Goal: Transaction & Acquisition: Purchase product/service

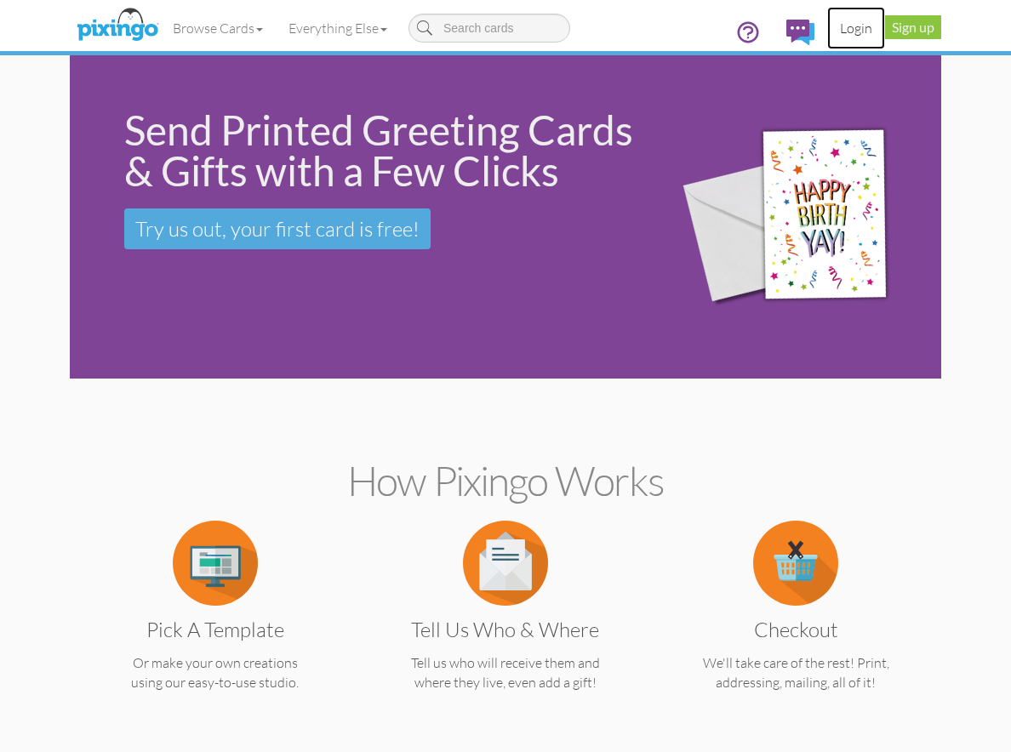
click at [858, 30] on link "Login" at bounding box center [856, 28] width 58 height 43
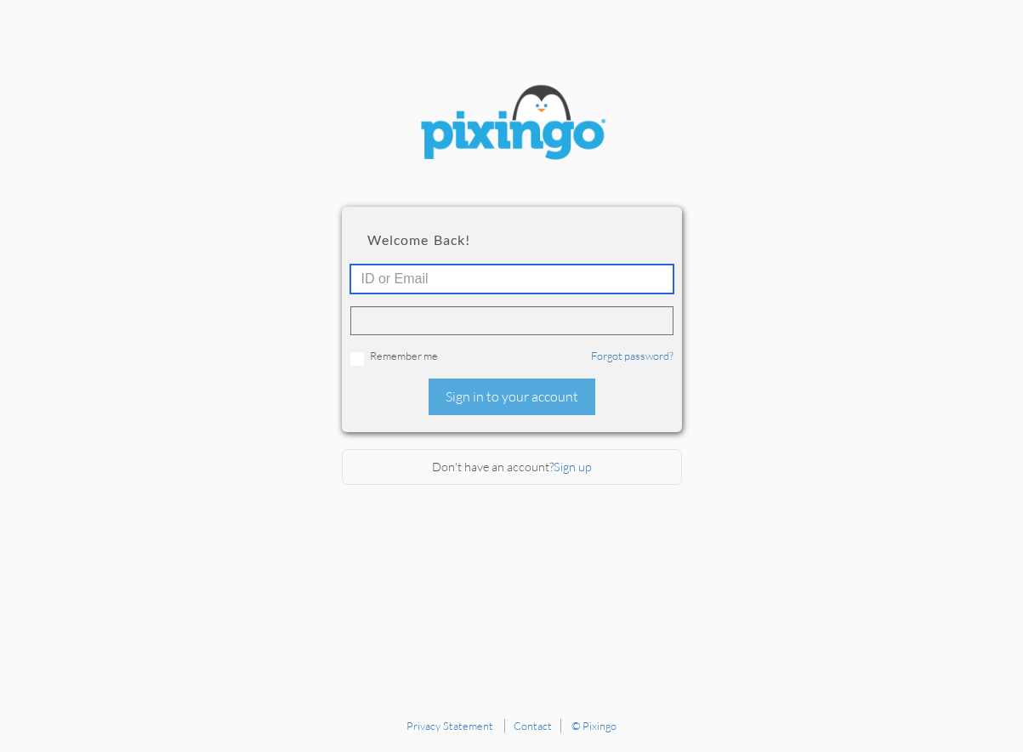
click at [515, 284] on input "text" at bounding box center [512, 279] width 323 height 29
type input "[PERSON_NAME][EMAIL_ADDRESS][DOMAIN_NAME]"
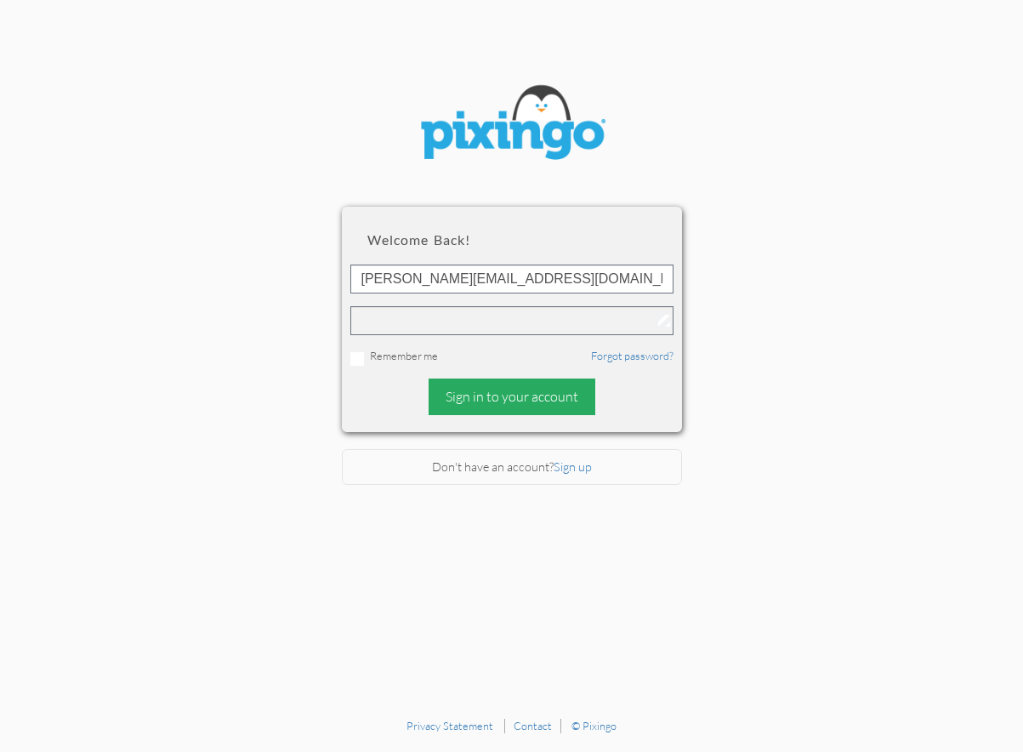
click at [496, 391] on div "Sign in to your account" at bounding box center [512, 397] width 167 height 37
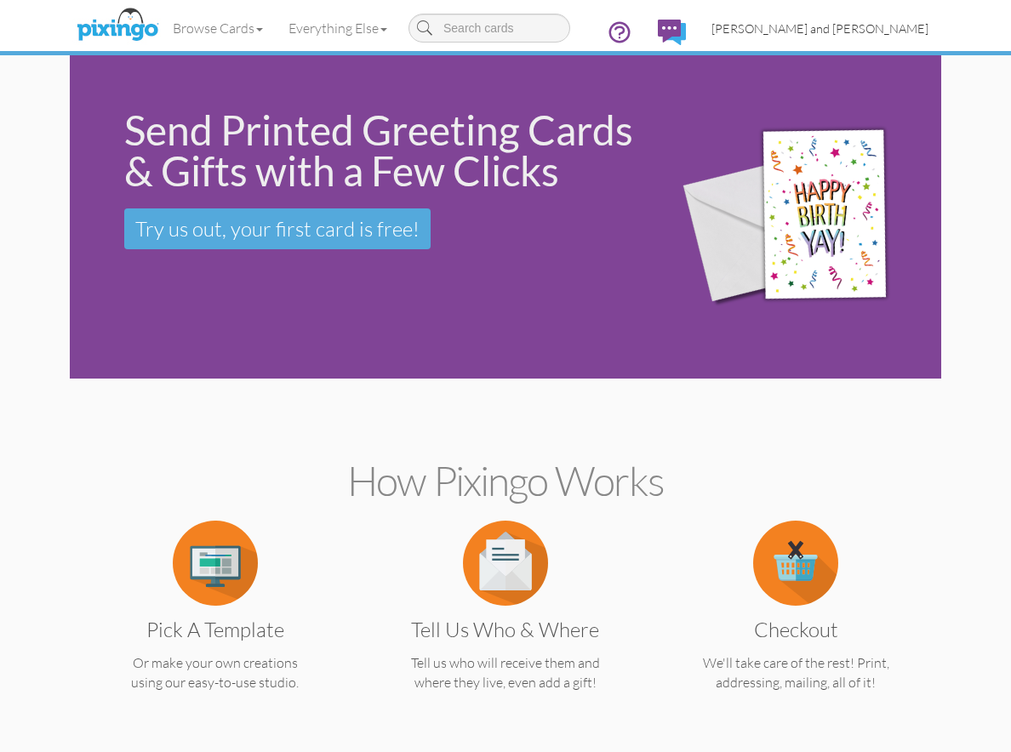
click at [840, 27] on span "[PERSON_NAME] and [PERSON_NAME]" at bounding box center [819, 28] width 217 height 14
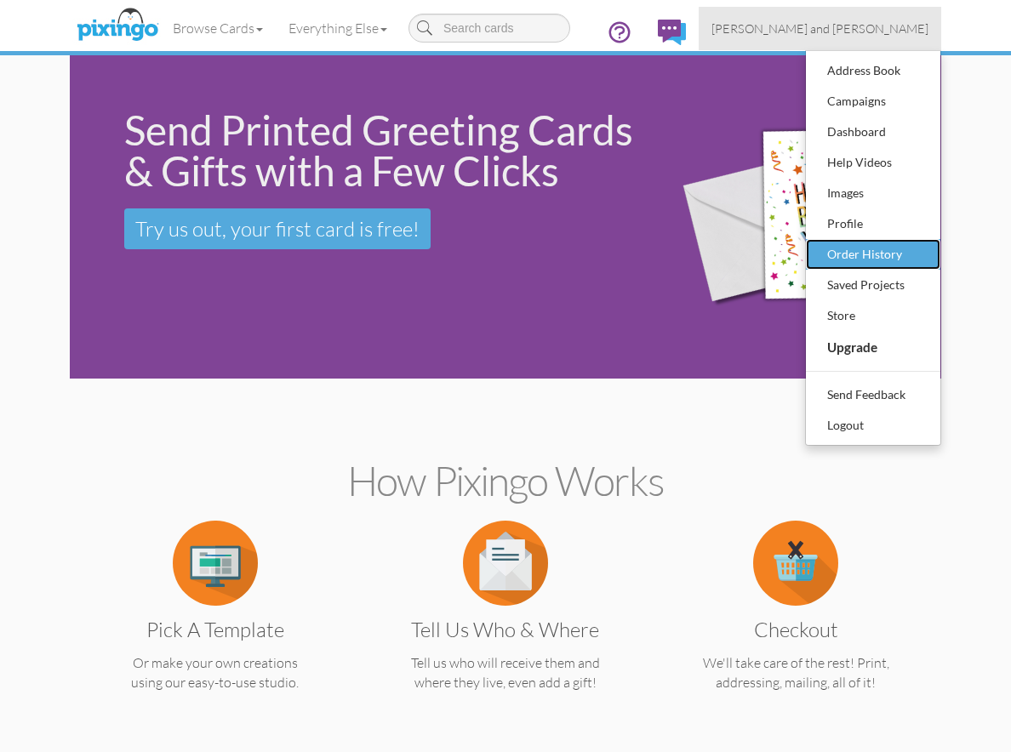
click at [861, 264] on div "Order History" at bounding box center [873, 255] width 100 height 26
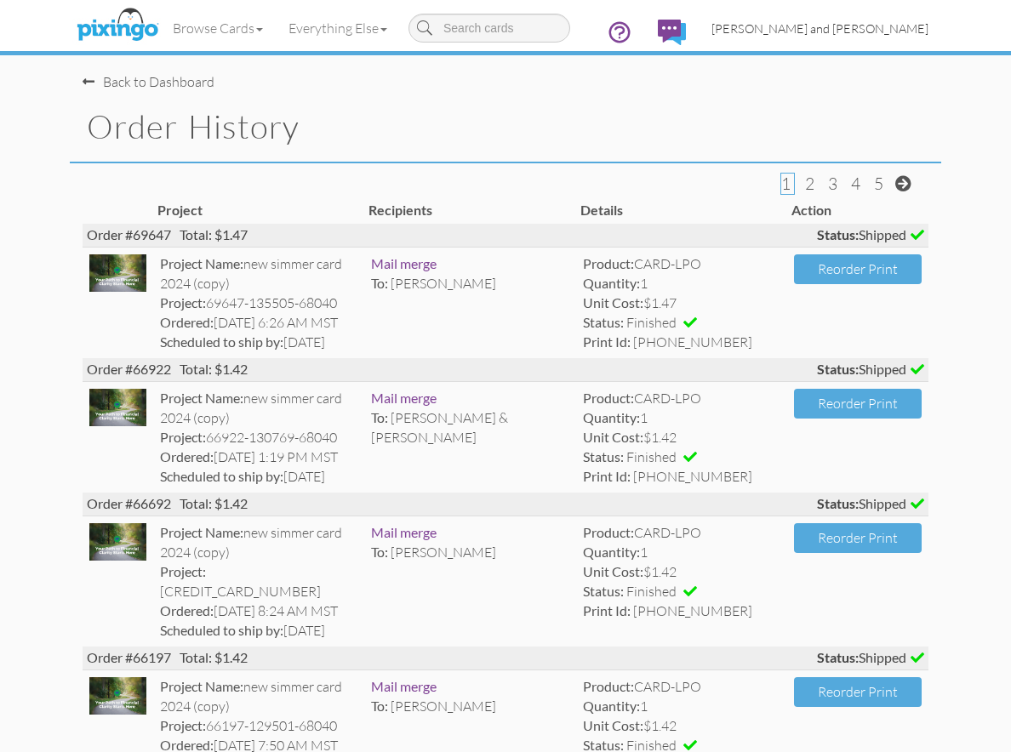
click at [871, 35] on span "[PERSON_NAME] and [PERSON_NAME]" at bounding box center [819, 28] width 217 height 14
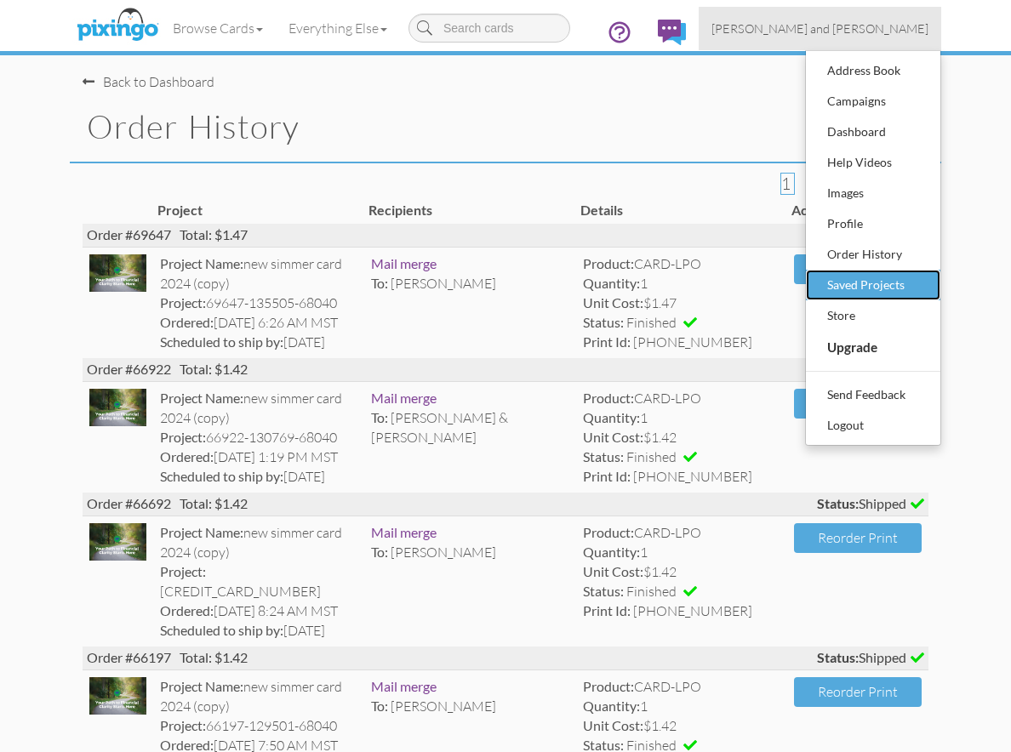
click at [876, 293] on div "Saved Projects" at bounding box center [873, 285] width 100 height 26
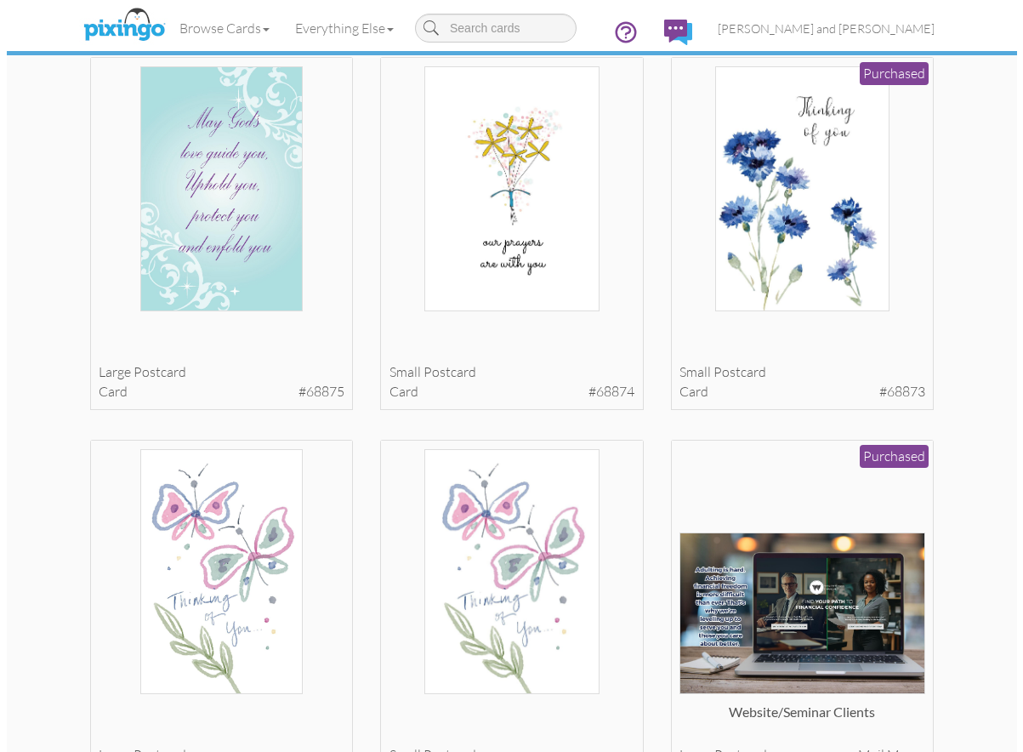
scroll to position [562, 0]
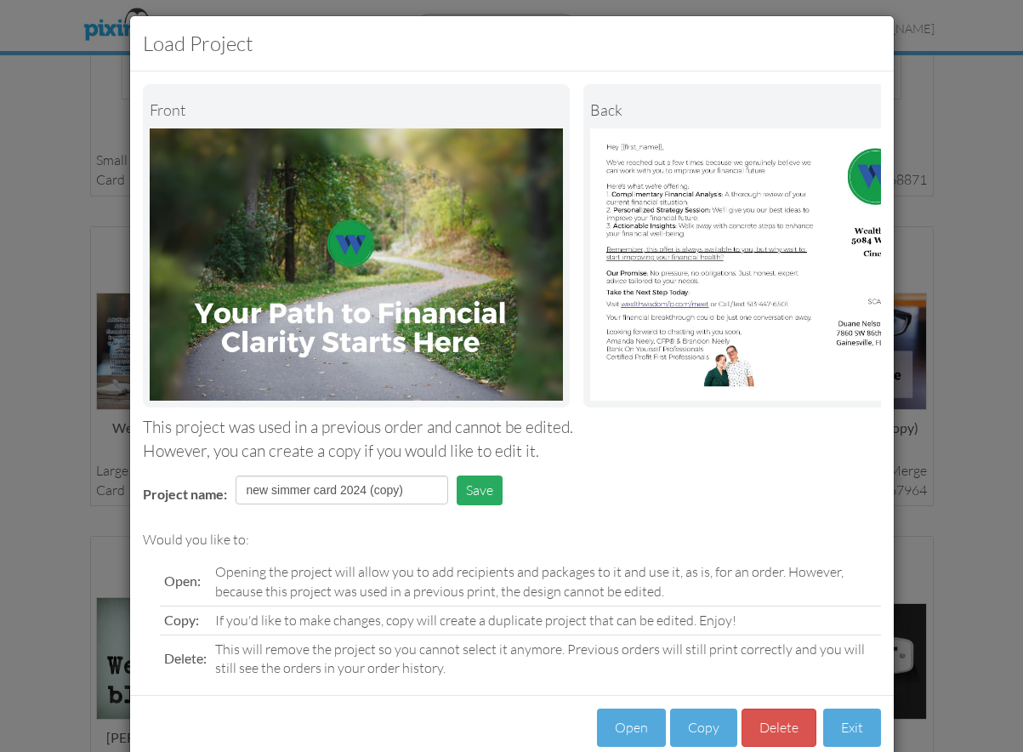
scroll to position [14, 0]
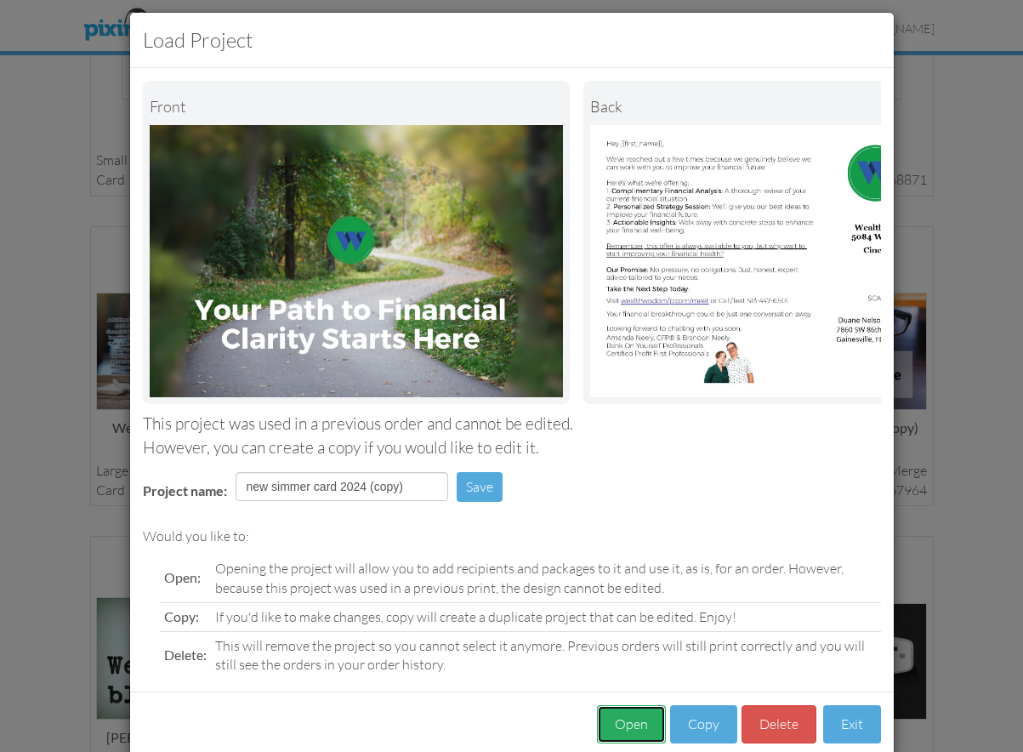
click at [632, 743] on button "Open" at bounding box center [631, 724] width 69 height 38
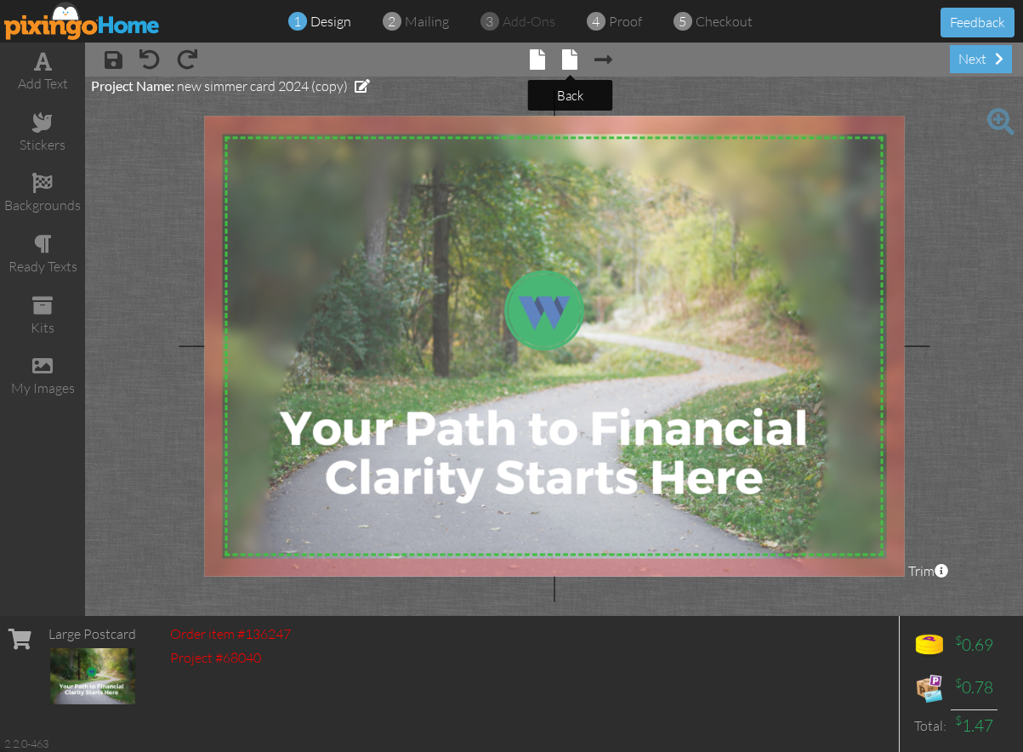
click at [567, 57] on span at bounding box center [569, 59] width 15 height 20
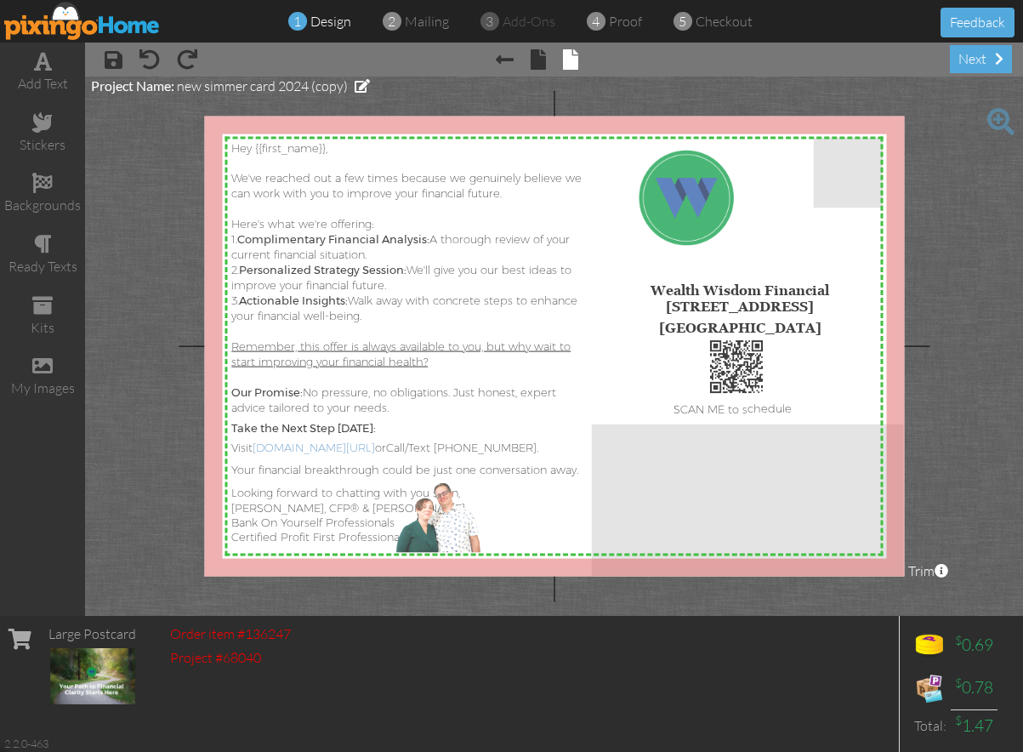
click at [720, 214] on div at bounding box center [554, 347] width 700 height 460
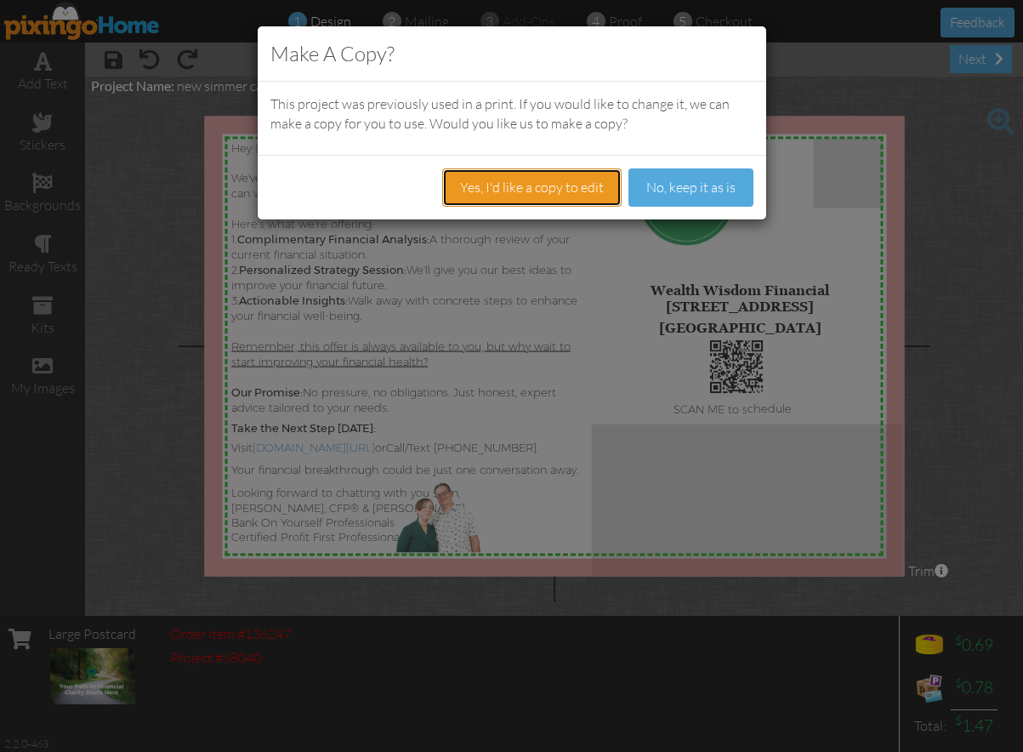
click at [546, 202] on button "Yes, I'd like a copy to edit" at bounding box center [532, 187] width 180 height 38
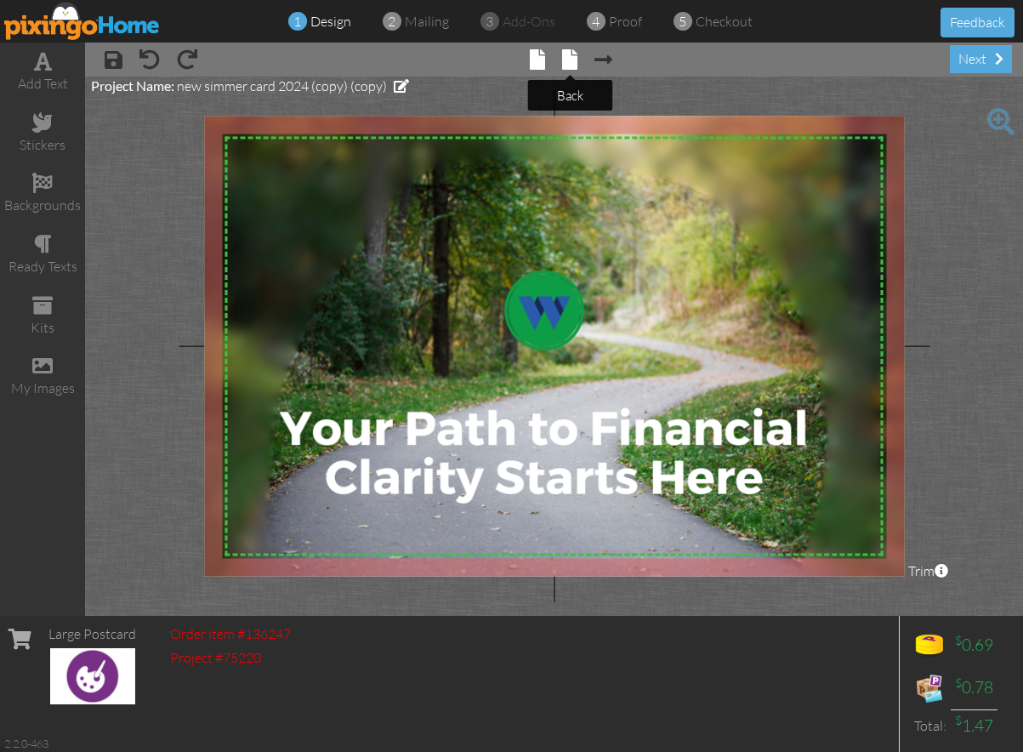
click at [573, 67] on span at bounding box center [569, 59] width 15 height 20
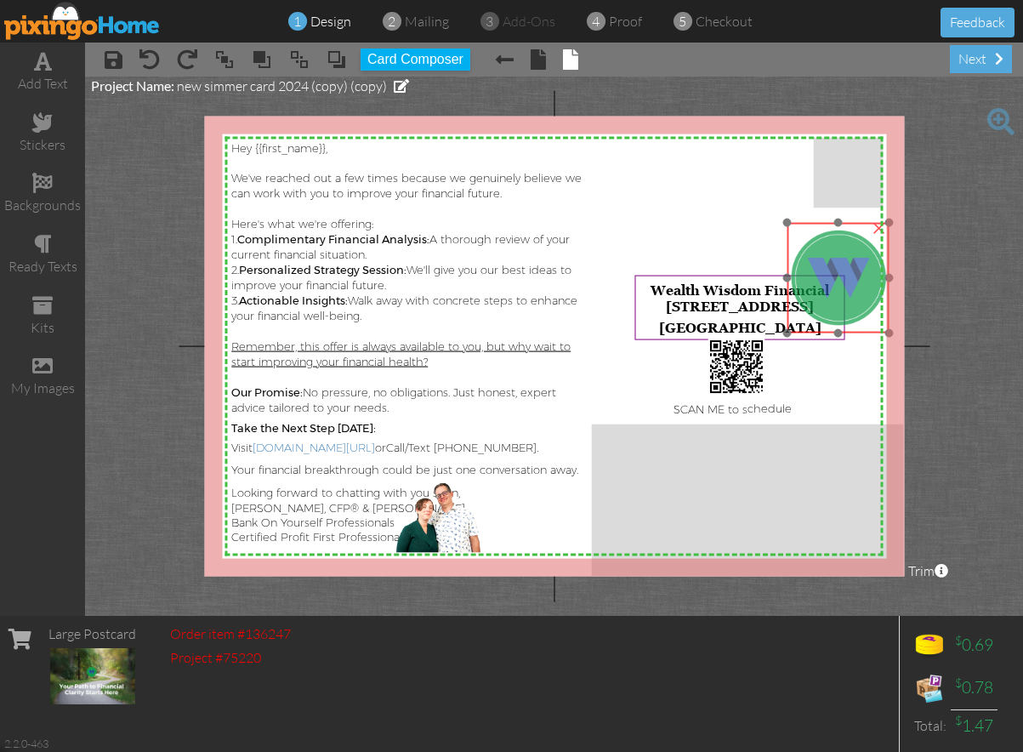
drag, startPoint x: 689, startPoint y: 213, endPoint x: 782, endPoint y: 289, distance: 120.3
click at [841, 292] on img at bounding box center [940, 277] width 331 height 111
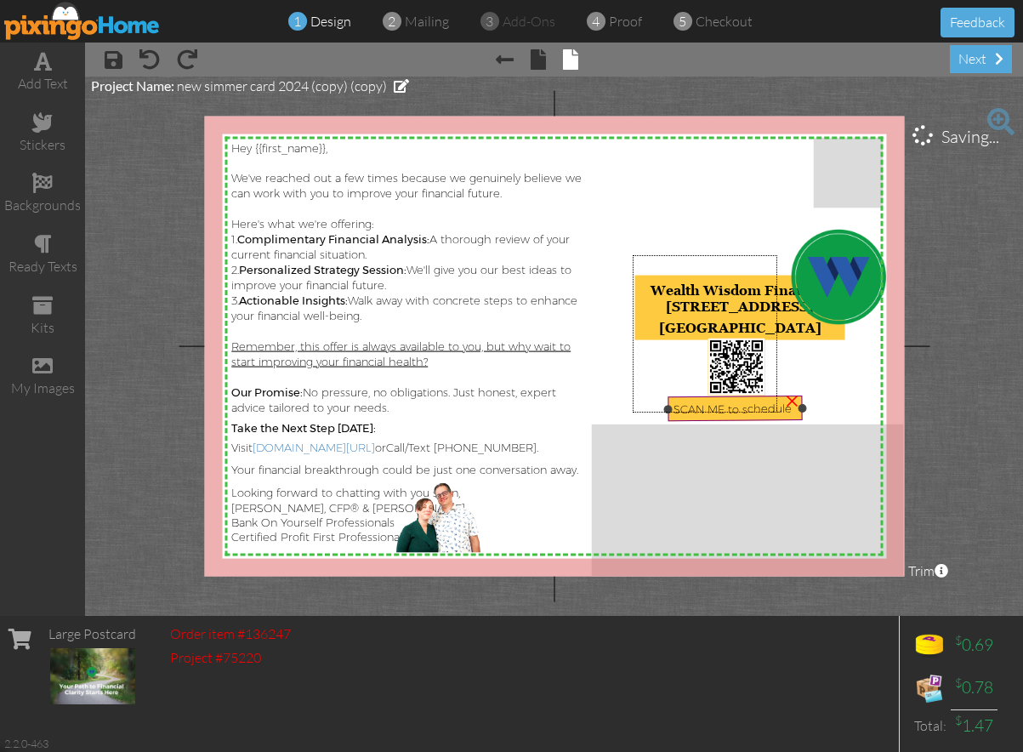
drag, startPoint x: 633, startPoint y: 255, endPoint x: 778, endPoint y: 413, distance: 213.7
click at [778, 413] on div "X X X X X X X X X X X X X X X X X X X X X X X X X X X X X X X X X X X X X X X X…" at bounding box center [554, 347] width 700 height 460
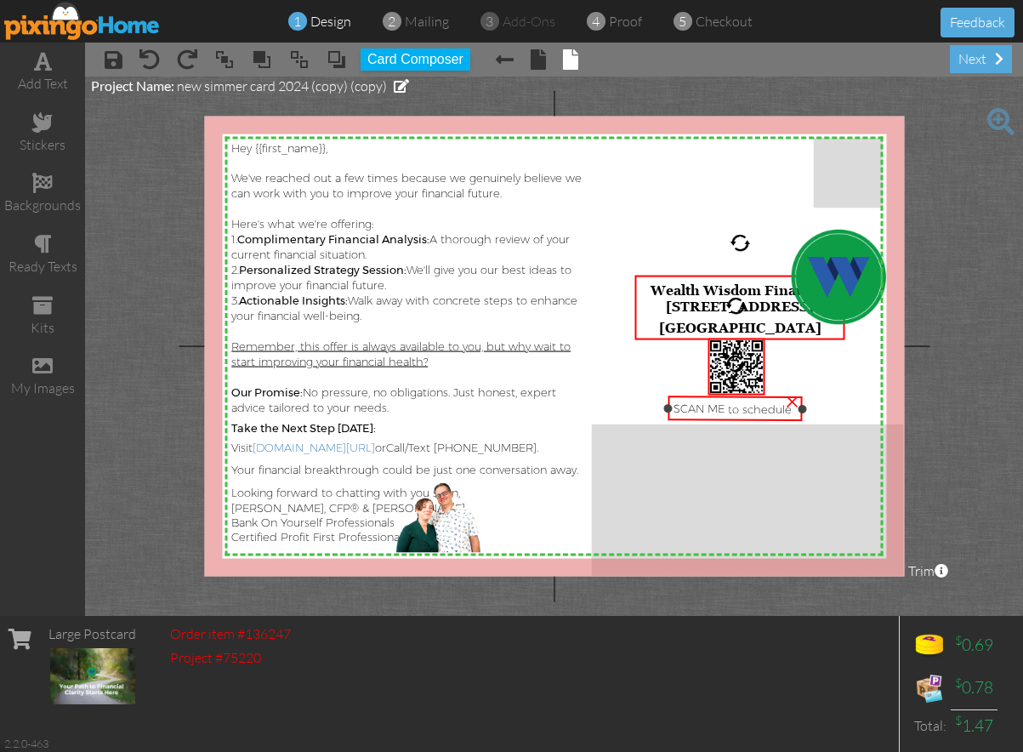
drag, startPoint x: 743, startPoint y: 360, endPoint x: 733, endPoint y: 371, distance: 14.5
click at [736, 373] on div at bounding box center [736, 363] width 20 height 20
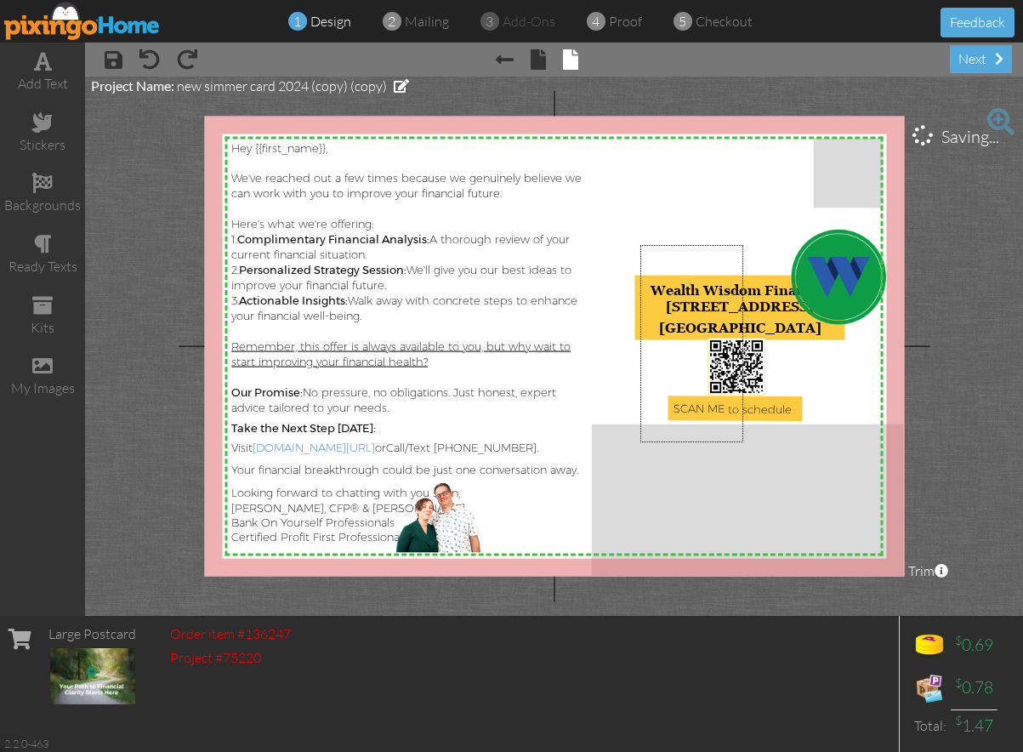
drag, startPoint x: 641, startPoint y: 245, endPoint x: 743, endPoint y: 439, distance: 219.2
click at [744, 440] on div "X X X X X X X X X X X X X X X X X X X X X X X X X X X X X X X X X X X X X X X X…" at bounding box center [554, 347] width 700 height 460
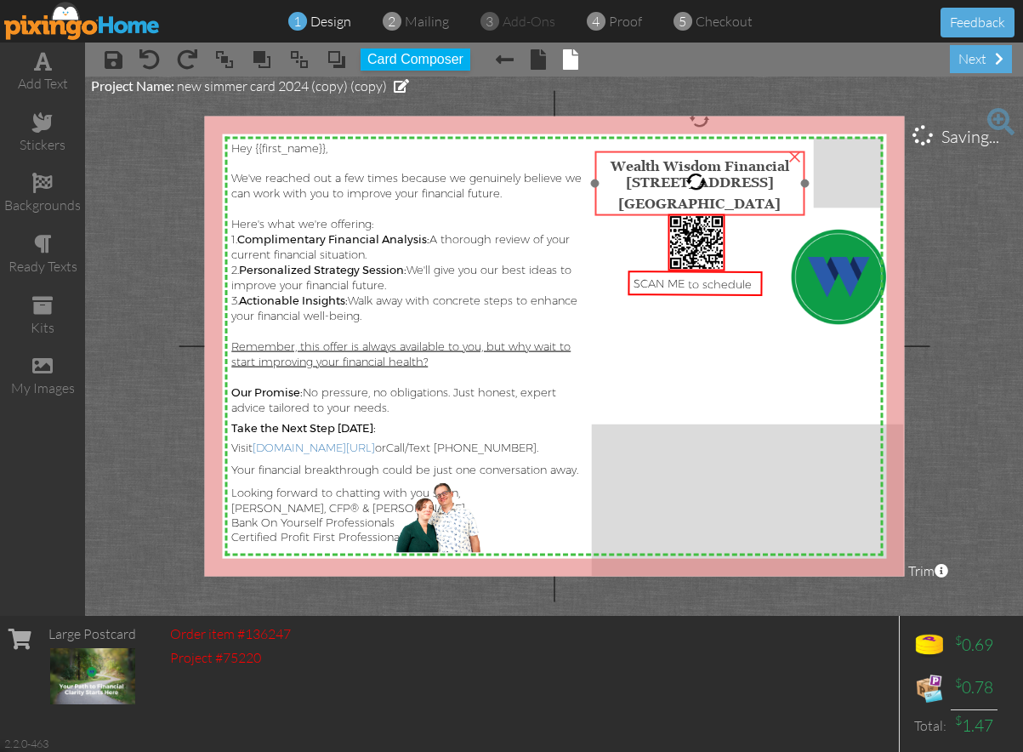
drag, startPoint x: 714, startPoint y: 320, endPoint x: 674, endPoint y: 196, distance: 130.5
click at [674, 196] on span "[GEOGRAPHIC_DATA]" at bounding box center [699, 202] width 162 height 15
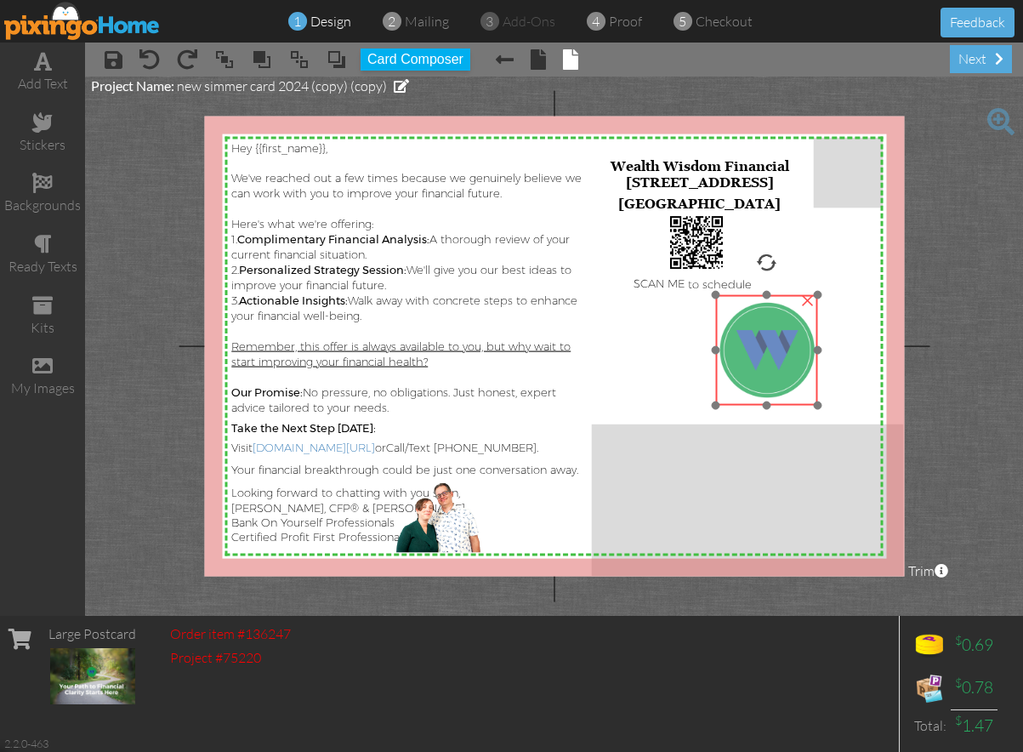
drag, startPoint x: 820, startPoint y: 285, endPoint x: 749, endPoint y: 358, distance: 102.3
click at [749, 358] on img at bounding box center [869, 349] width 331 height 111
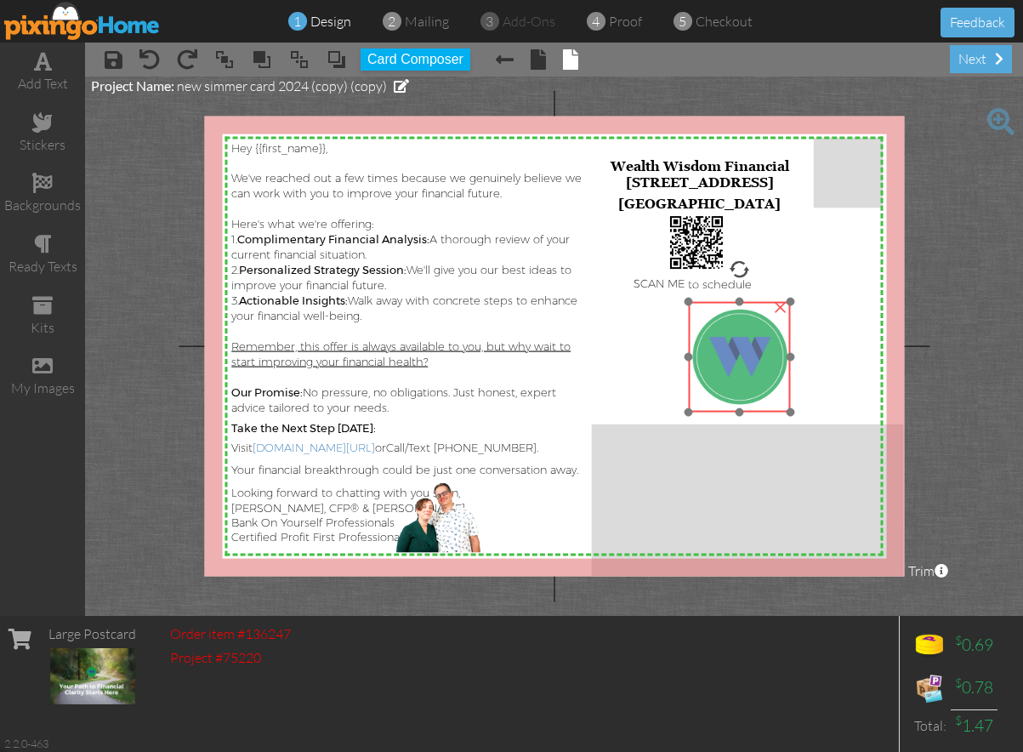
drag, startPoint x: 751, startPoint y: 357, endPoint x: 724, endPoint y: 364, distance: 28.1
click at [724, 364] on img at bounding box center [841, 356] width 331 height 111
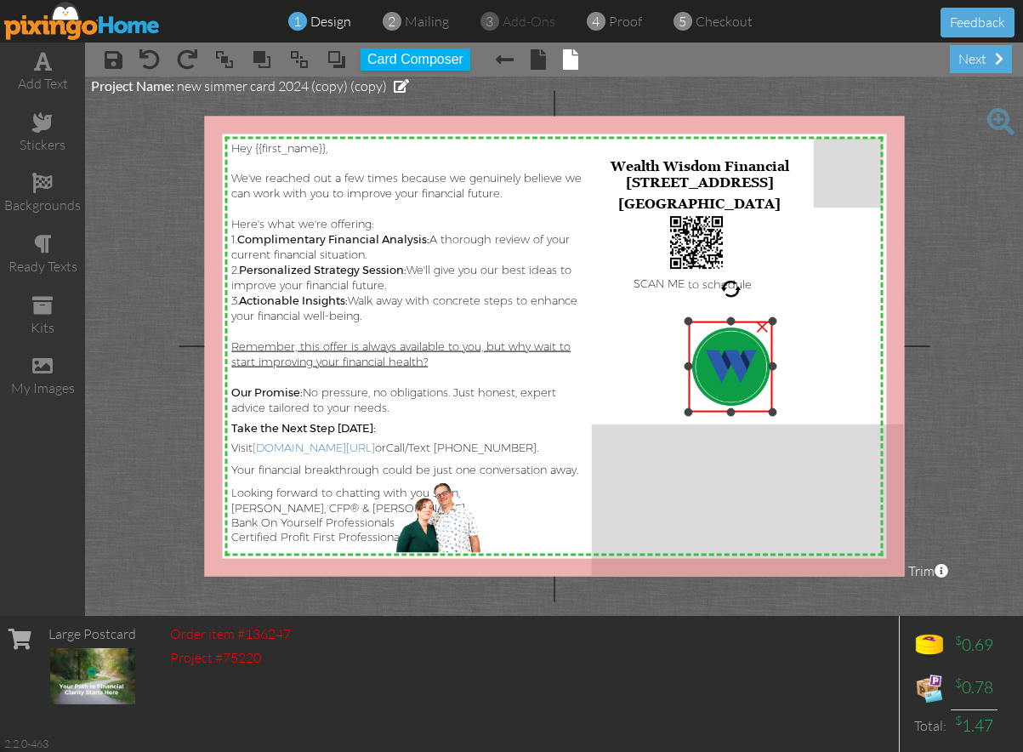
drag, startPoint x: 789, startPoint y: 300, endPoint x: 737, endPoint y: 343, distance: 67.8
click at [748, 321] on div "×" at bounding box center [730, 366] width 83 height 91
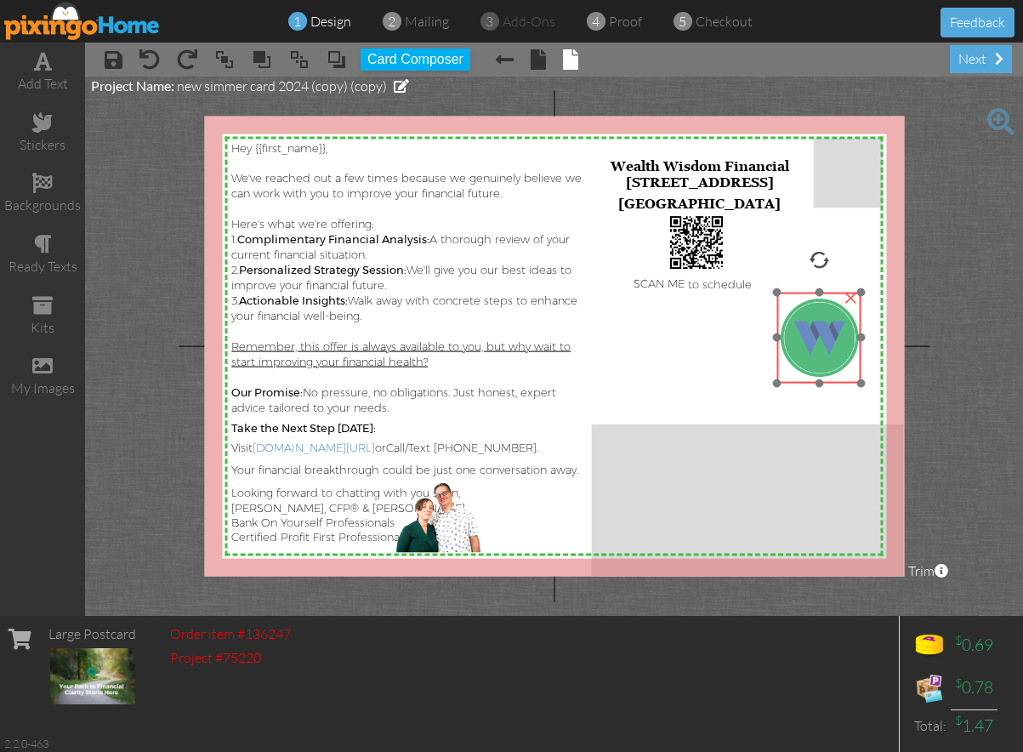
drag, startPoint x: 741, startPoint y: 385, endPoint x: 826, endPoint y: 354, distance: 90.4
click at [826, 354] on img at bounding box center [903, 337] width 272 height 91
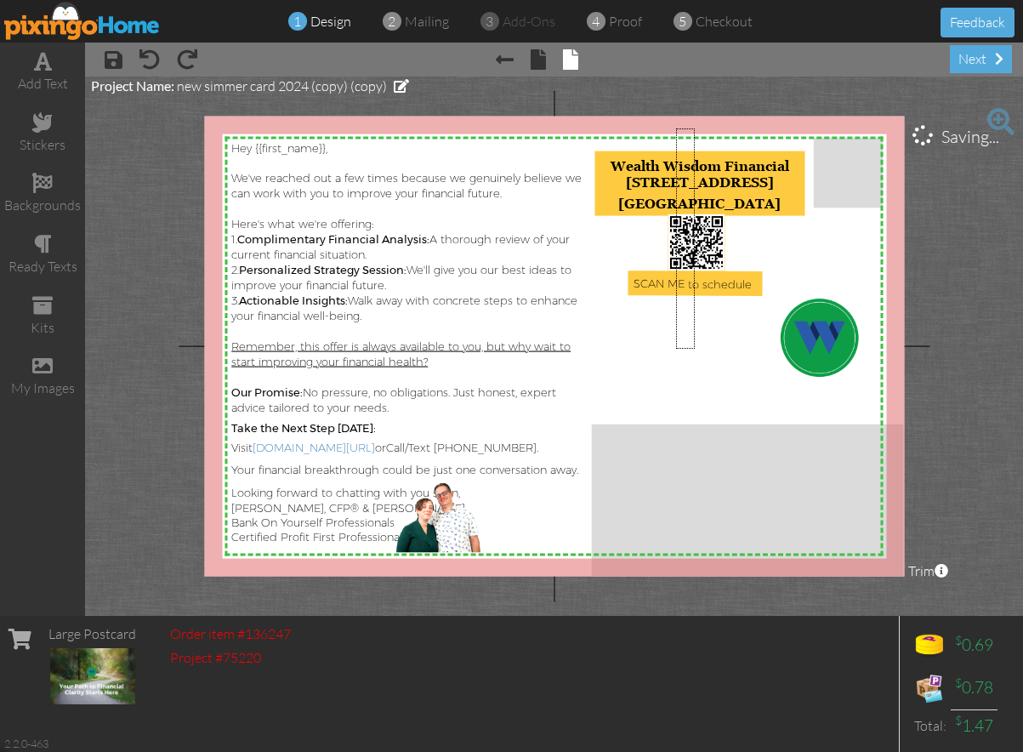
drag, startPoint x: 695, startPoint y: 347, endPoint x: 675, endPoint y: 129, distance: 218.7
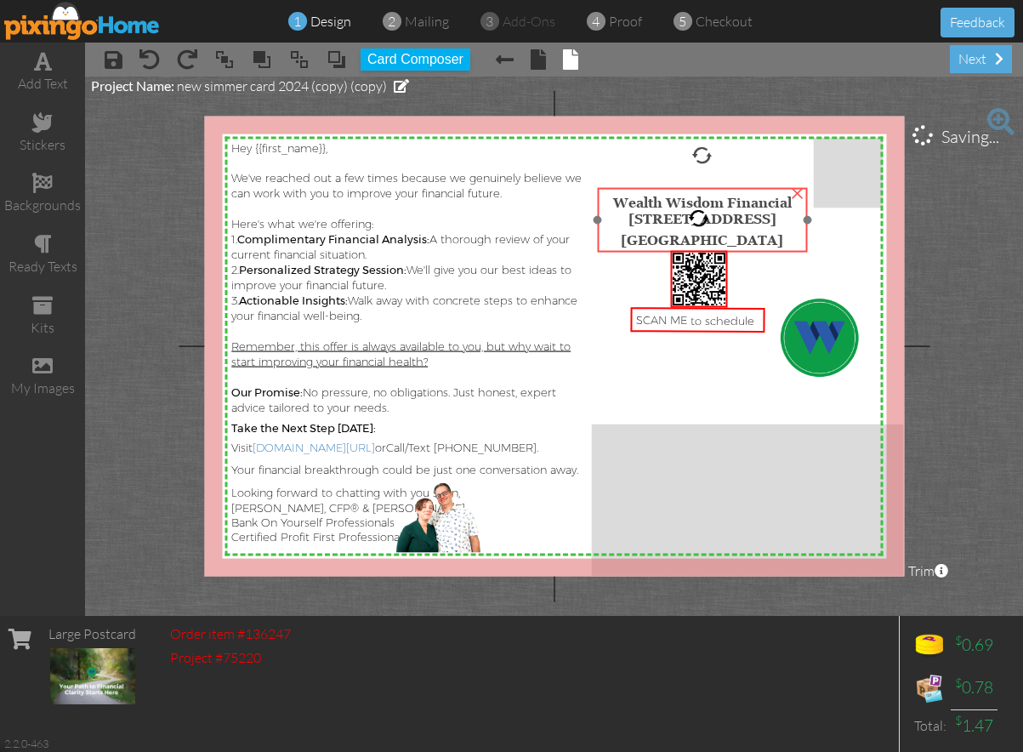
drag, startPoint x: 693, startPoint y: 204, endPoint x: 700, endPoint y: 272, distance: 68.5
click at [694, 241] on span "[GEOGRAPHIC_DATA]" at bounding box center [702, 238] width 162 height 15
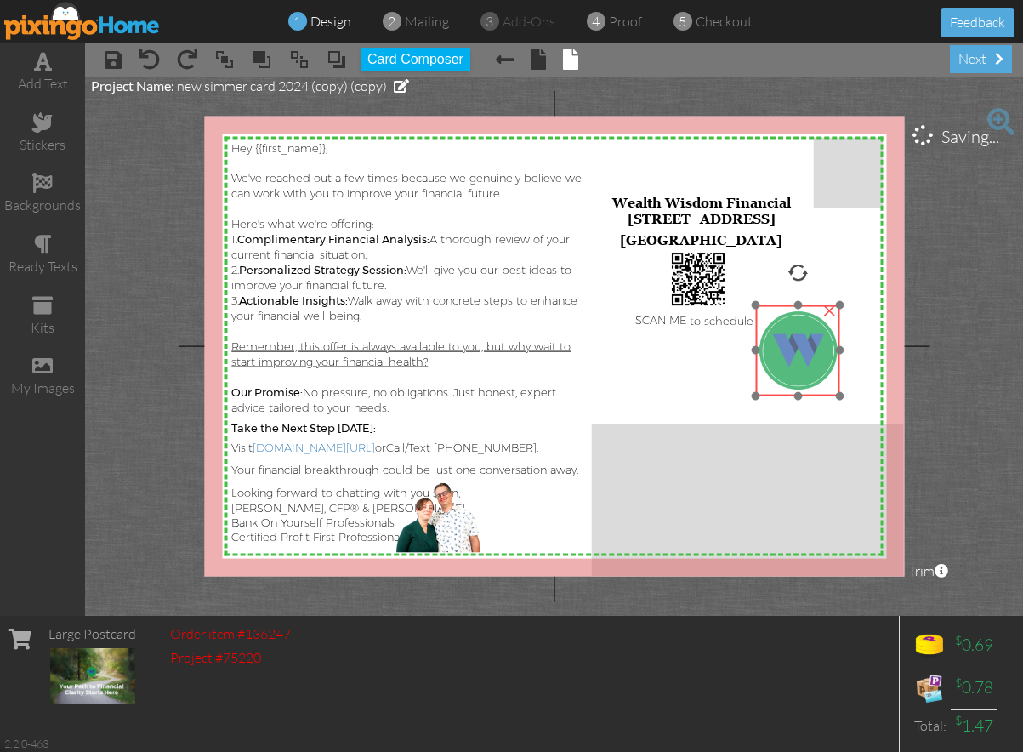
drag, startPoint x: 830, startPoint y: 333, endPoint x: 812, endPoint y: 345, distance: 22.2
click at [812, 345] on img at bounding box center [882, 350] width 272 height 91
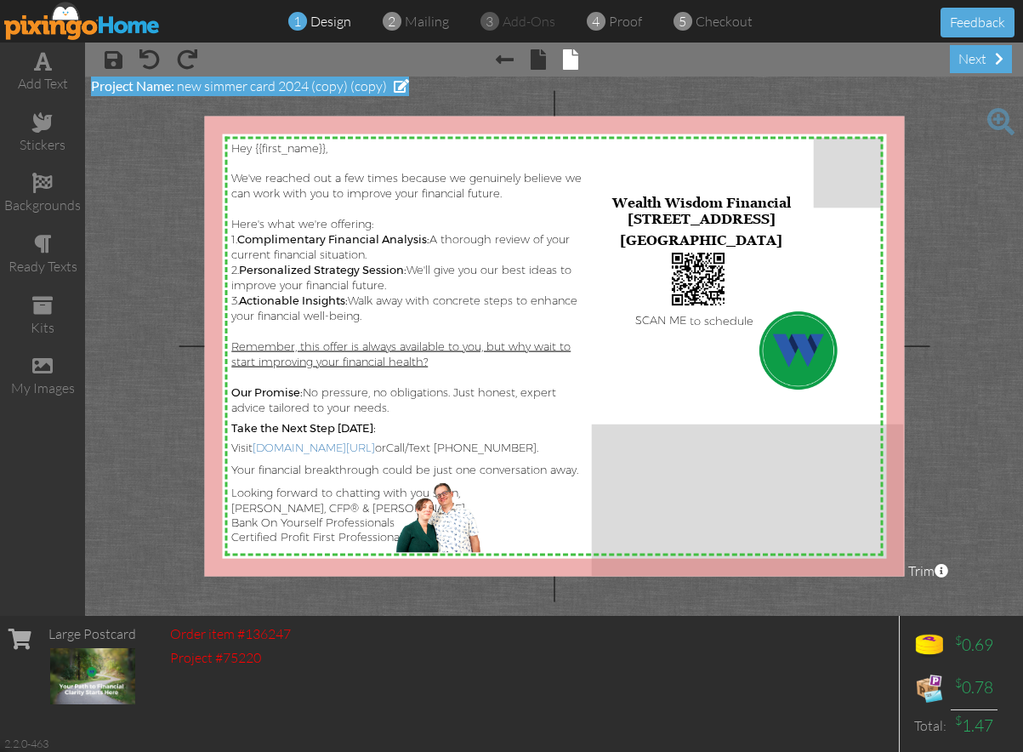
click at [405, 84] on span at bounding box center [401, 86] width 15 height 14
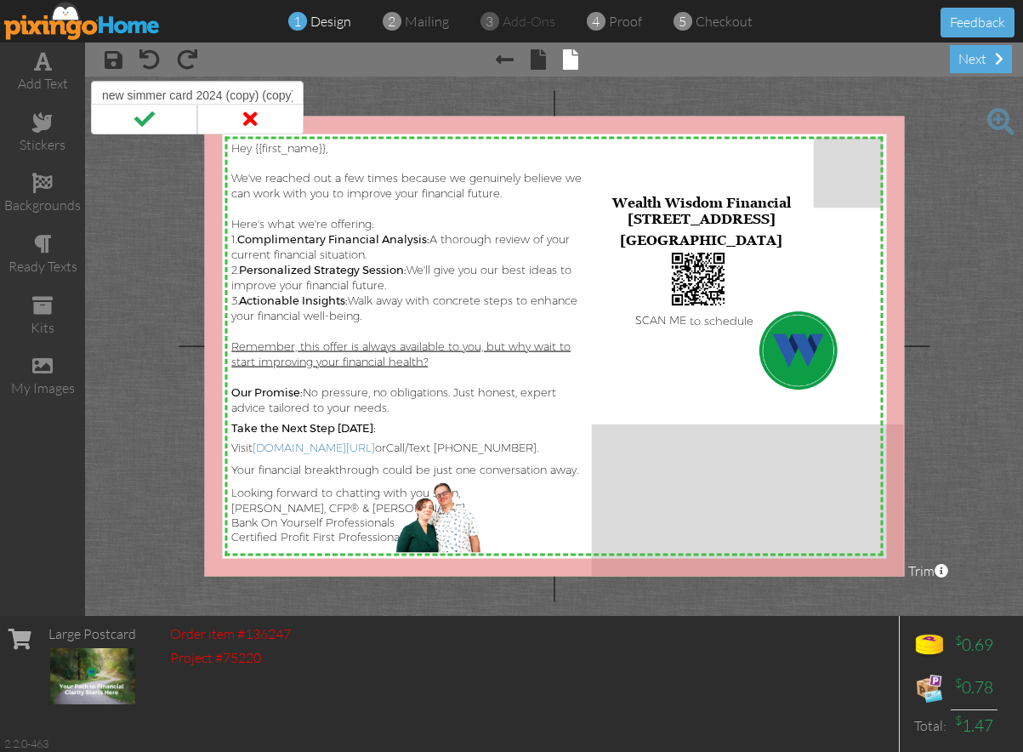
scroll to position [0, 6]
drag, startPoint x: 298, startPoint y: 97, endPoint x: 221, endPoint y: 100, distance: 76.6
click at [221, 100] on input "new simmer card 2024 (copy) (copy)" at bounding box center [197, 95] width 213 height 29
type input "new simmer card 2024 (USE ME)"
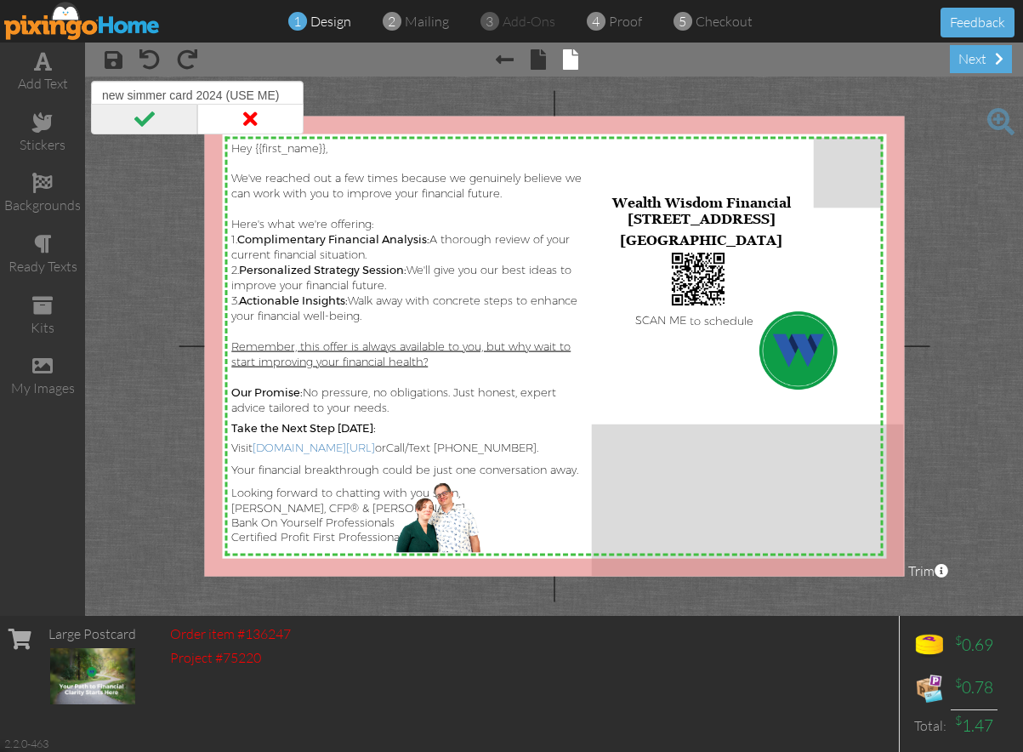
click at [174, 125] on span at bounding box center [144, 119] width 106 height 31
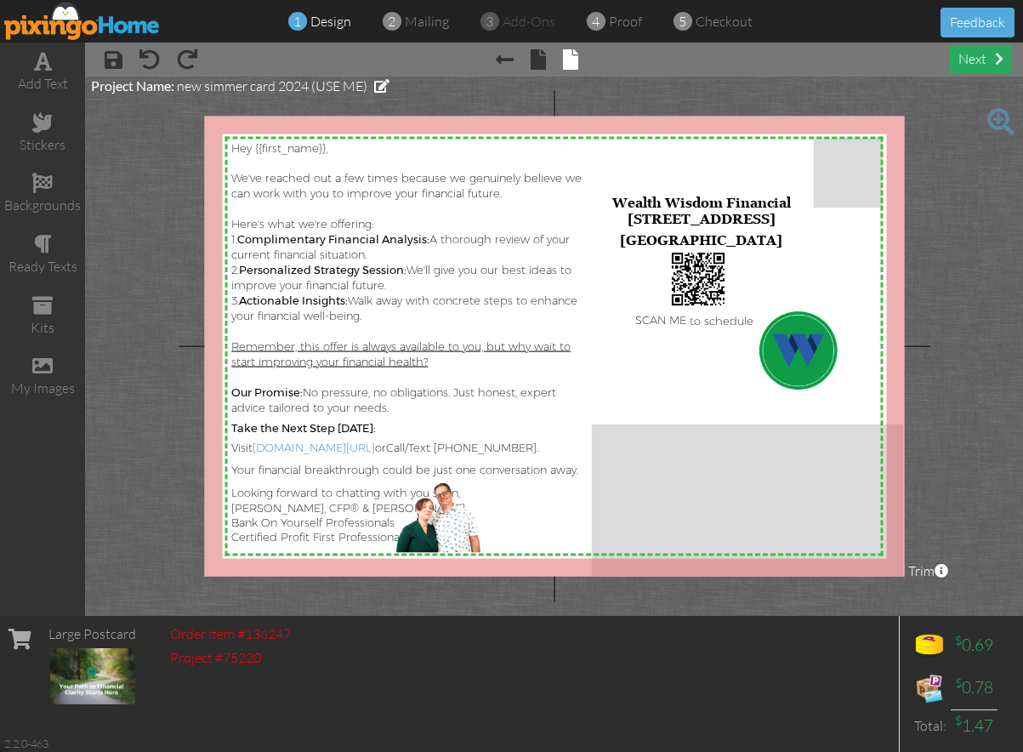
click at [992, 46] on div "next" at bounding box center [981, 59] width 62 height 28
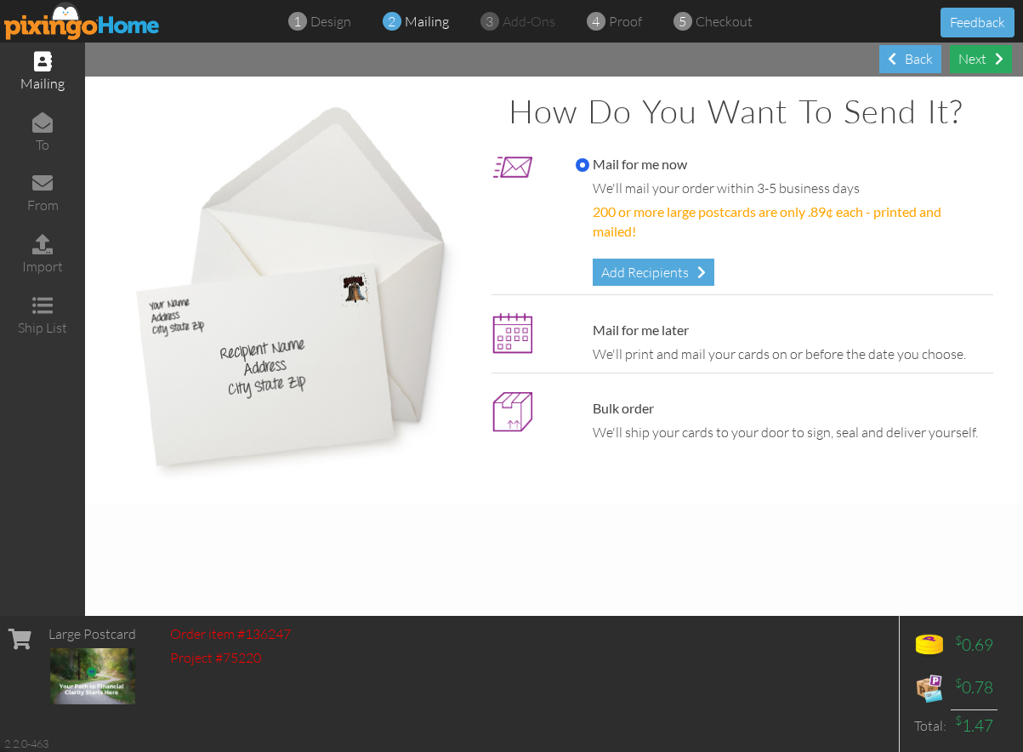
click at [994, 61] on div "Next" at bounding box center [981, 59] width 62 height 28
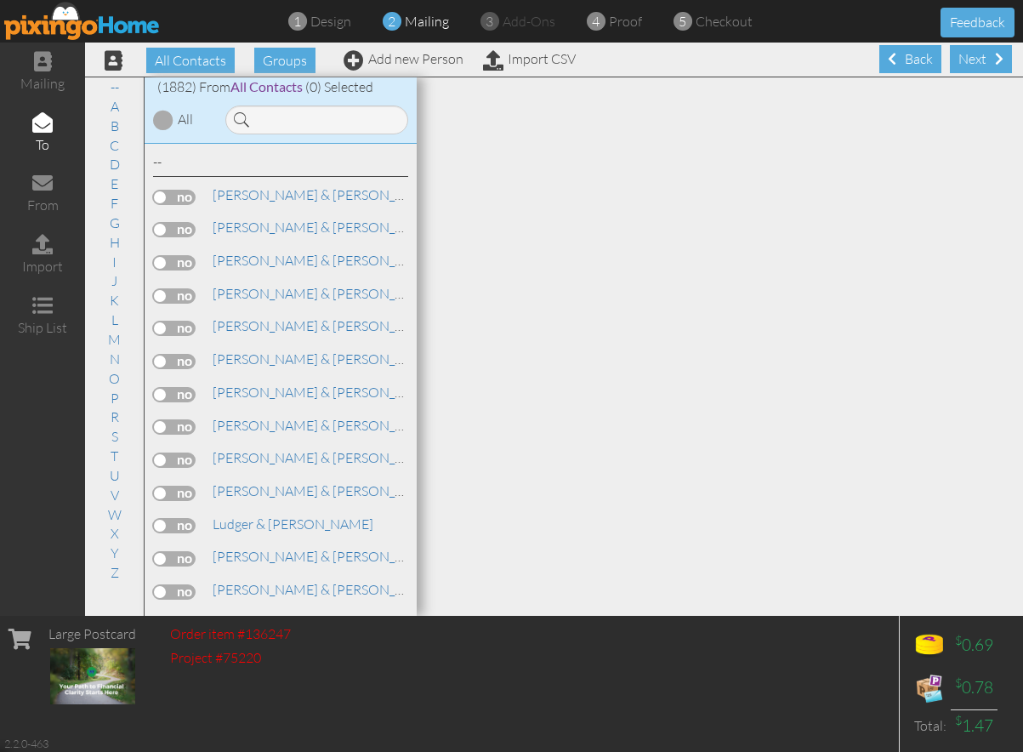
click at [995, 60] on div "Next" at bounding box center [981, 59] width 62 height 28
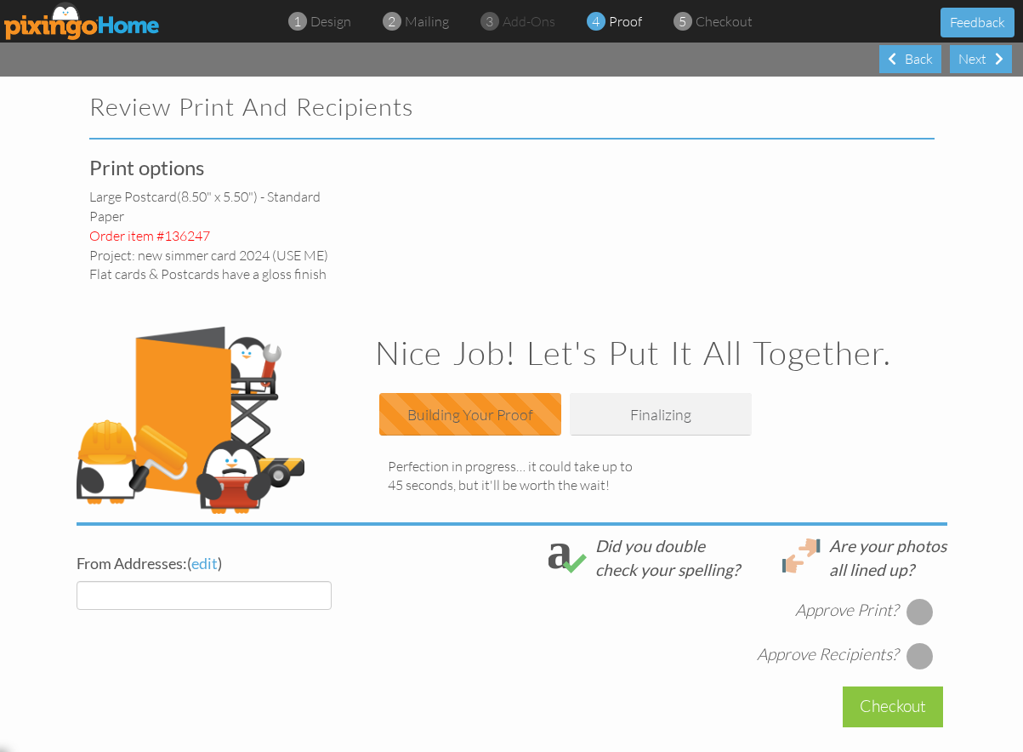
select select "object:7620"
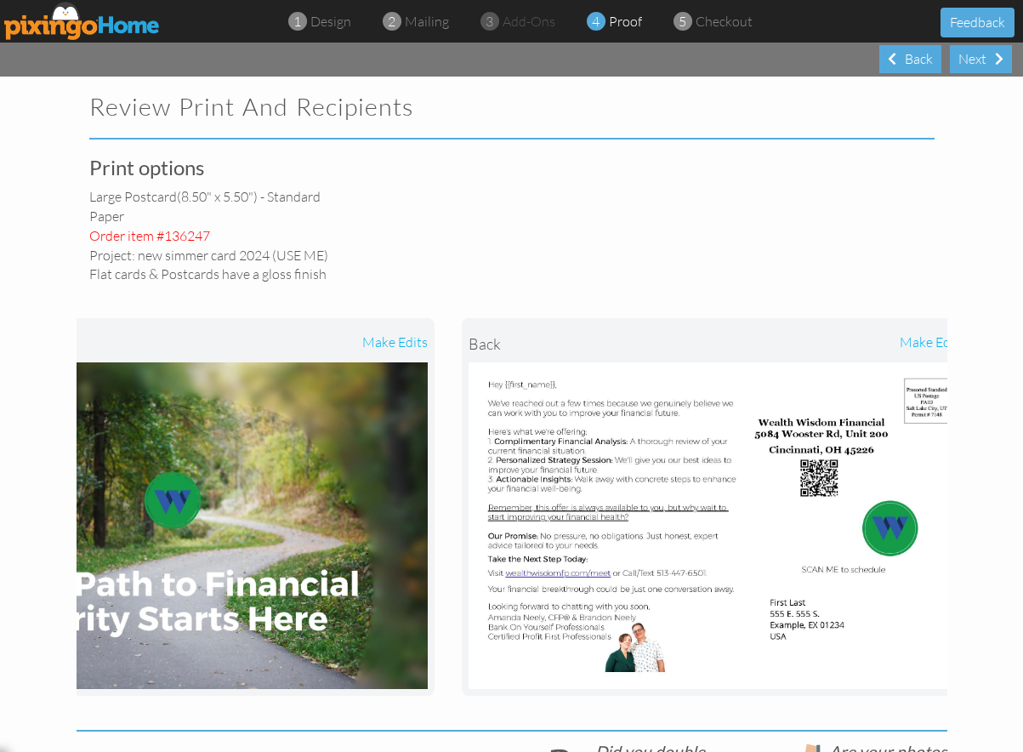
scroll to position [0, 178]
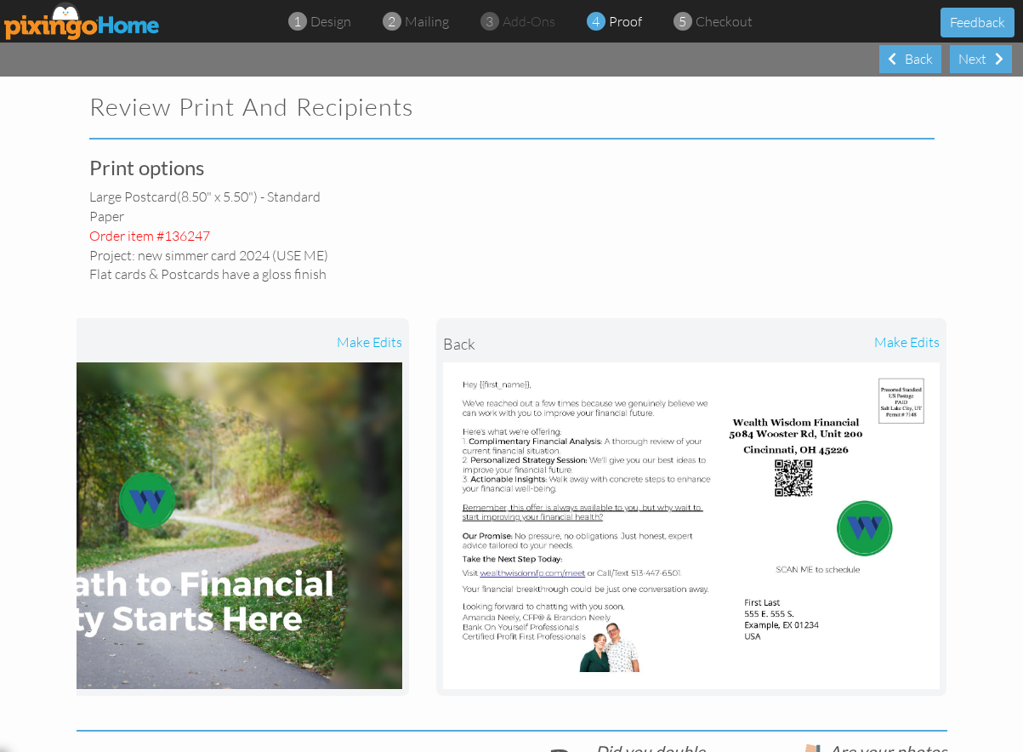
click at [905, 339] on div "make edits" at bounding box center [816, 343] width 248 height 37
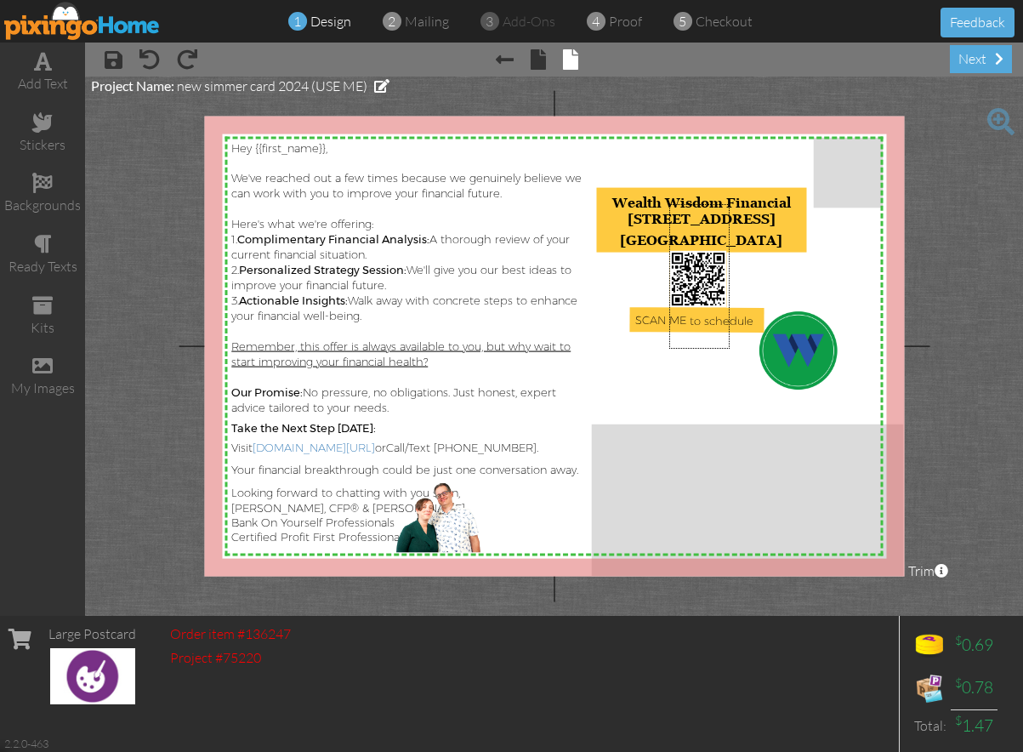
drag, startPoint x: 722, startPoint y: 339, endPoint x: 670, endPoint y: 204, distance: 145.2
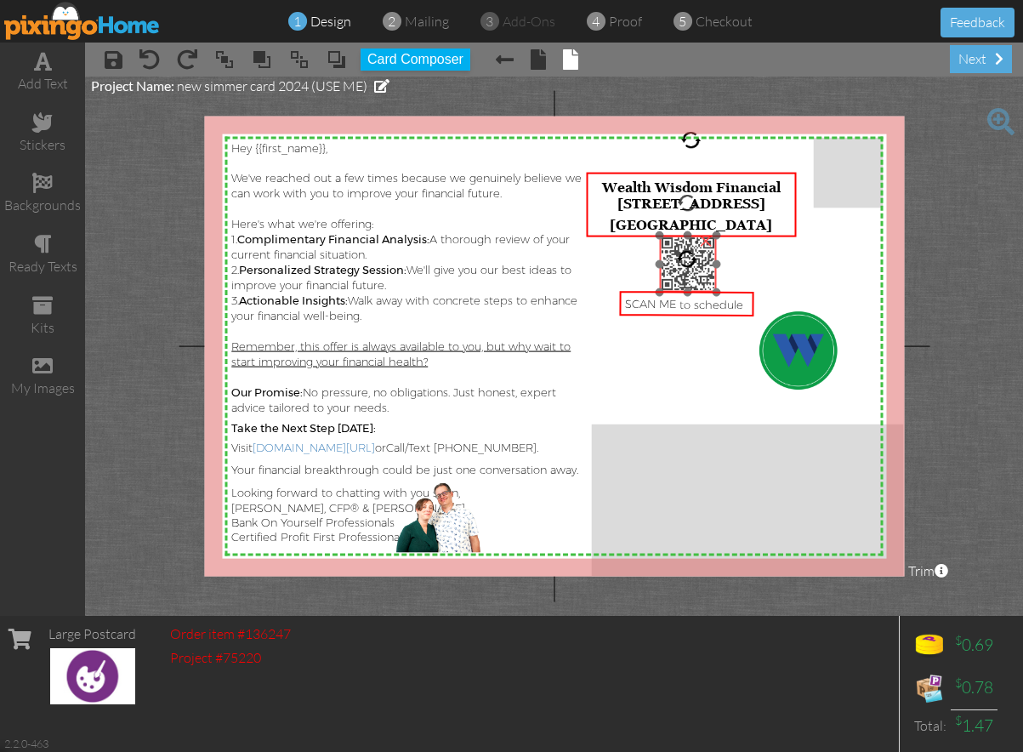
drag, startPoint x: 698, startPoint y: 261, endPoint x: 688, endPoint y: 245, distance: 19.1
click at [688, 245] on img at bounding box center [688, 264] width 56 height 56
click at [982, 70] on div "next" at bounding box center [981, 59] width 62 height 28
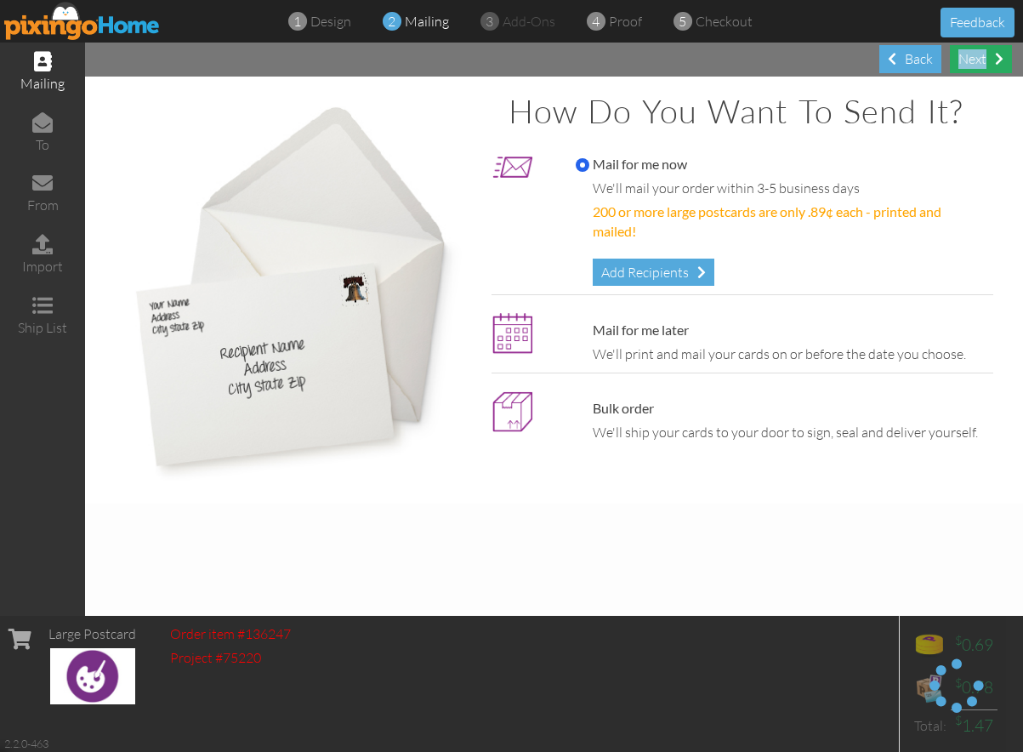
click at [971, 60] on div "Next" at bounding box center [981, 59] width 62 height 28
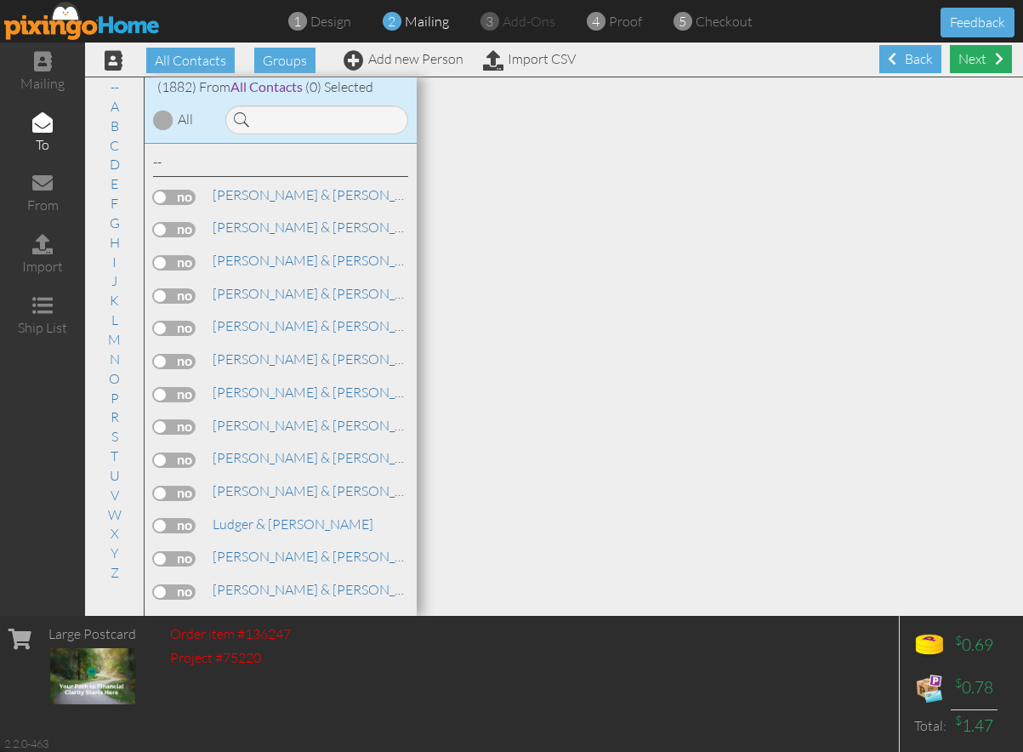
click at [974, 55] on div "Next" at bounding box center [981, 59] width 62 height 28
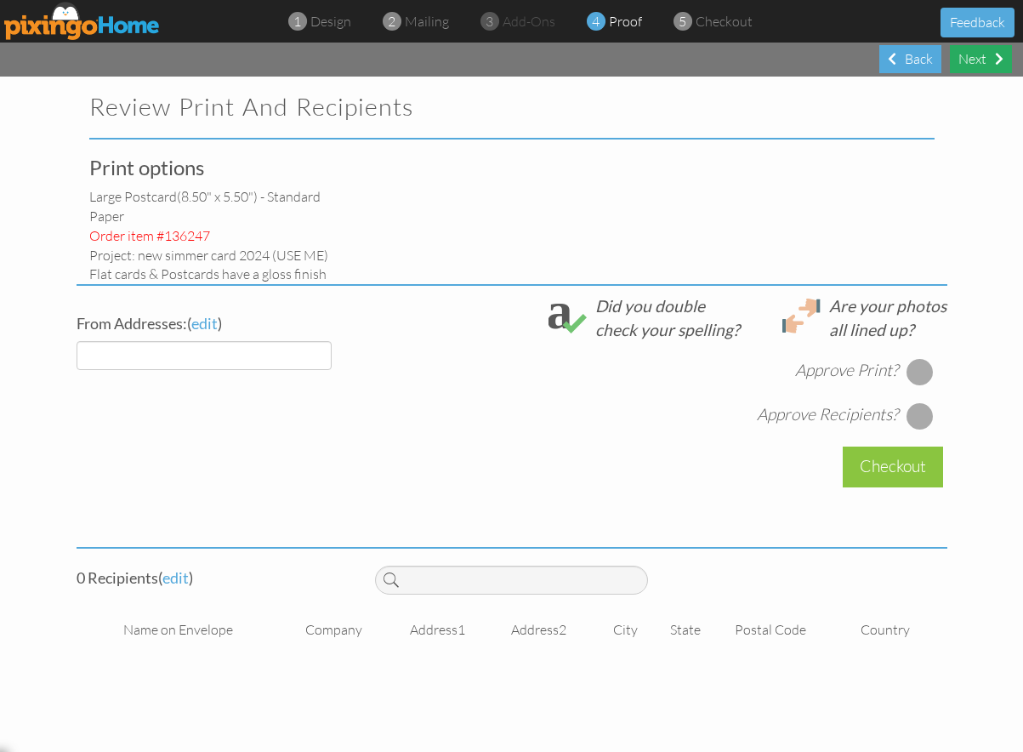
select select "object:11538"
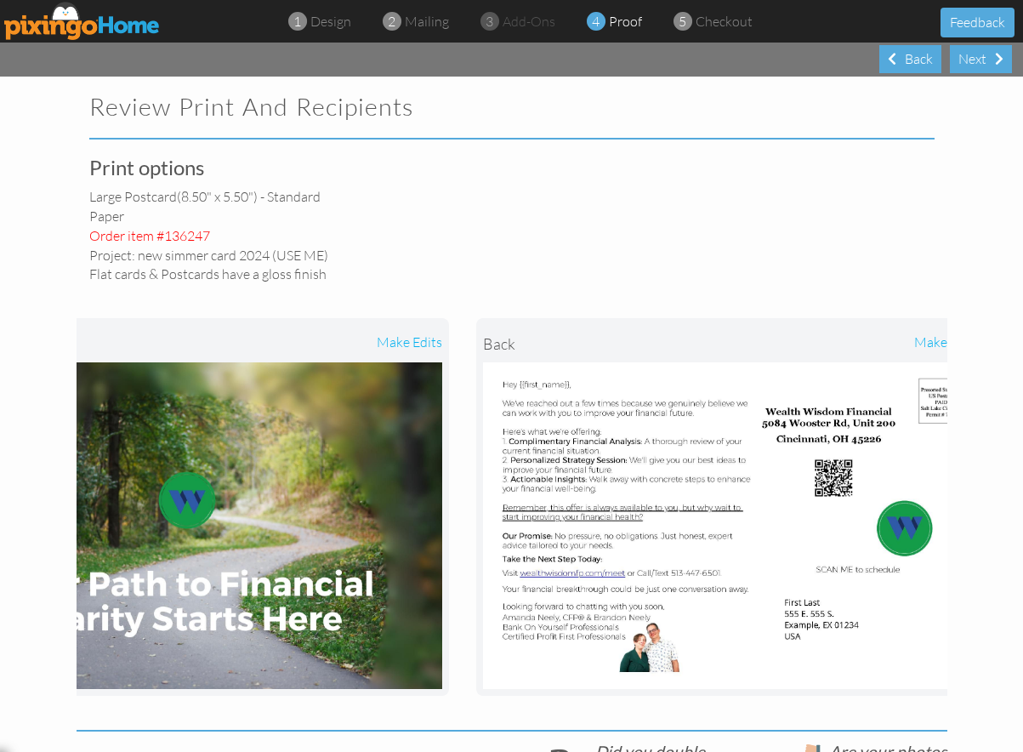
scroll to position [0, 178]
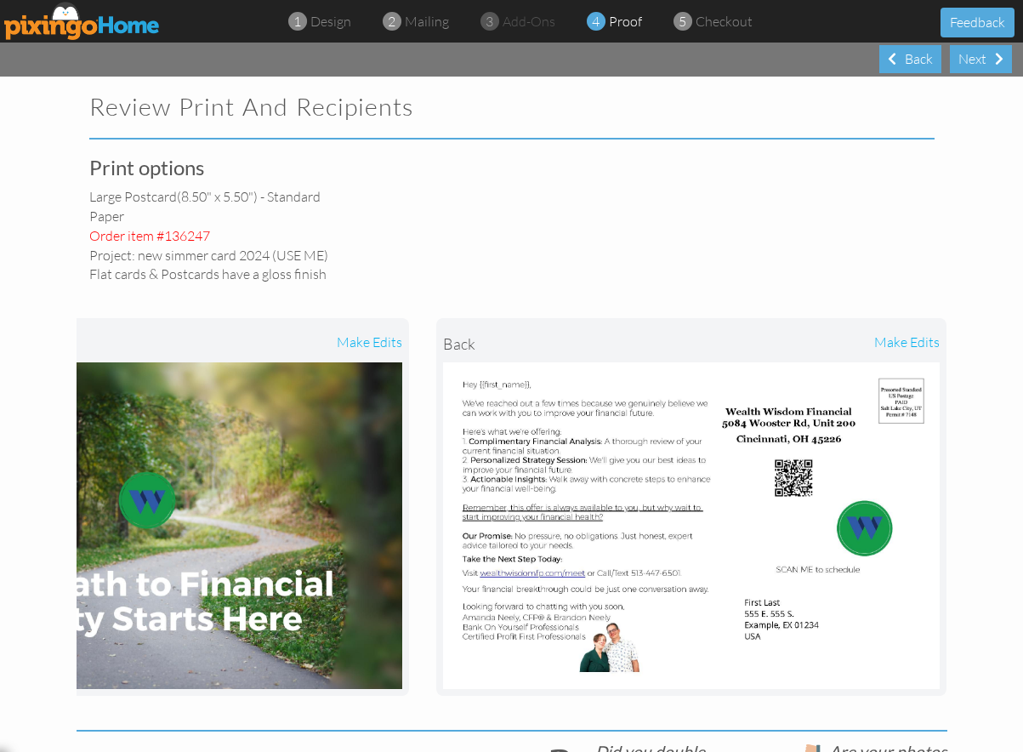
drag, startPoint x: 812, startPoint y: 490, endPoint x: 866, endPoint y: 393, distance: 111.2
click at [812, 490] on img at bounding box center [691, 525] width 497 height 327
click at [888, 345] on div "make edits" at bounding box center [816, 343] width 248 height 37
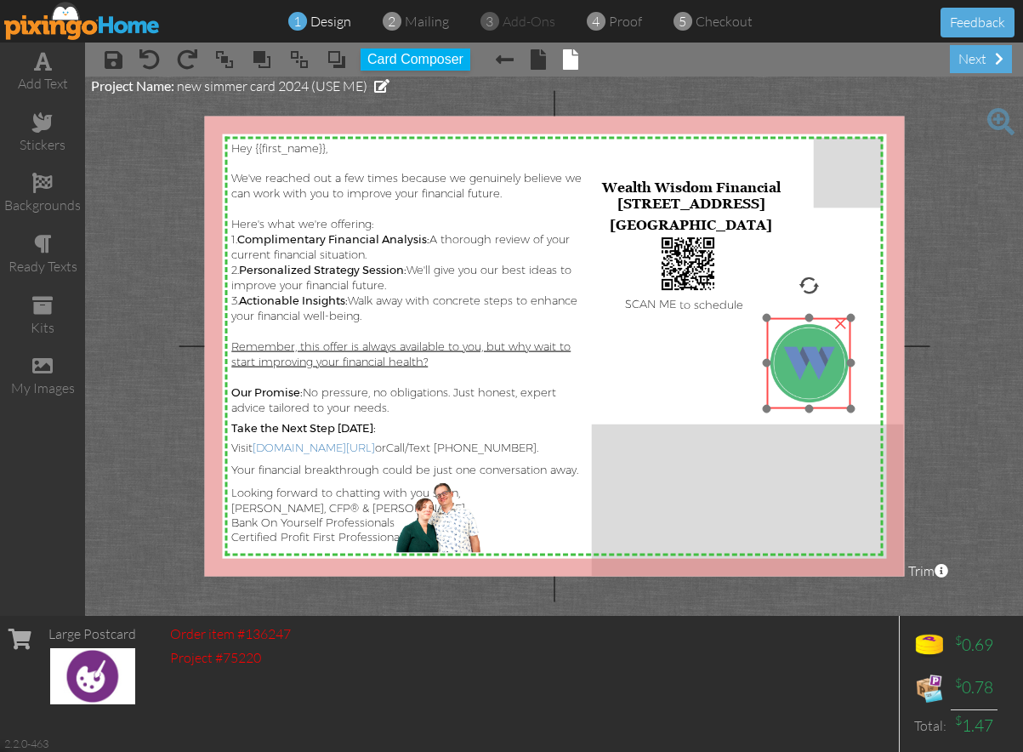
drag, startPoint x: 805, startPoint y: 353, endPoint x: 812, endPoint y: 365, distance: 13.7
click at [812, 365] on img at bounding box center [893, 362] width 272 height 91
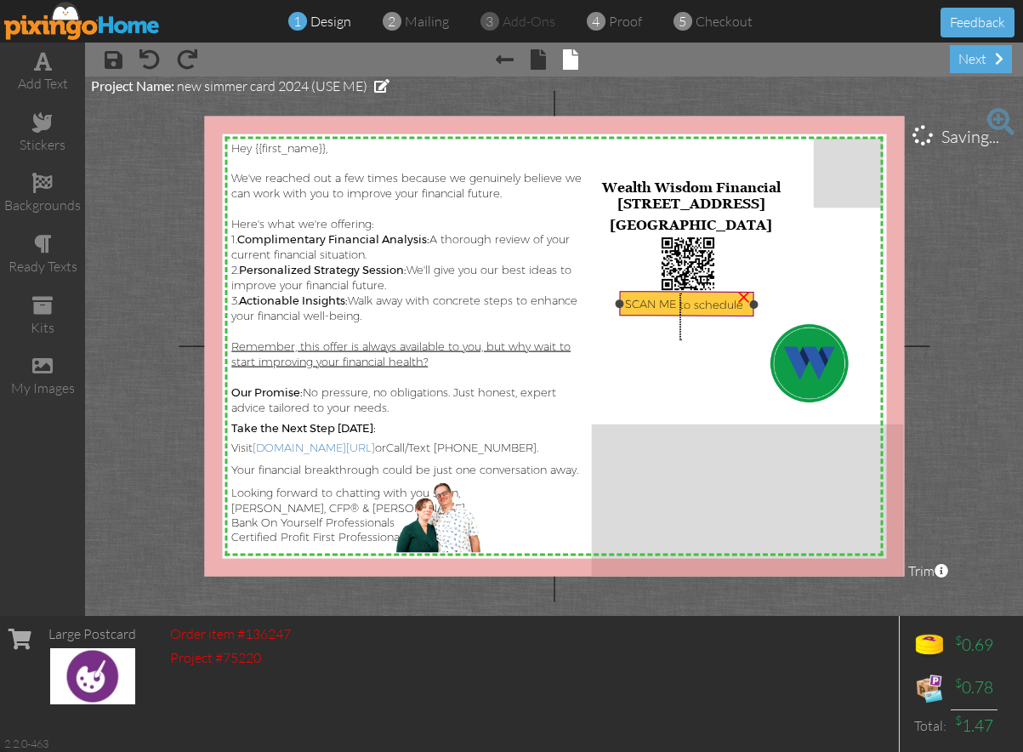
drag, startPoint x: 680, startPoint y: 340, endPoint x: 681, endPoint y: 294, distance: 46.8
click at [681, 294] on div "X X X X X X X X X X X X X X X X X X X X X X X X X X X X X X X X X X X X X X X X…" at bounding box center [554, 347] width 700 height 460
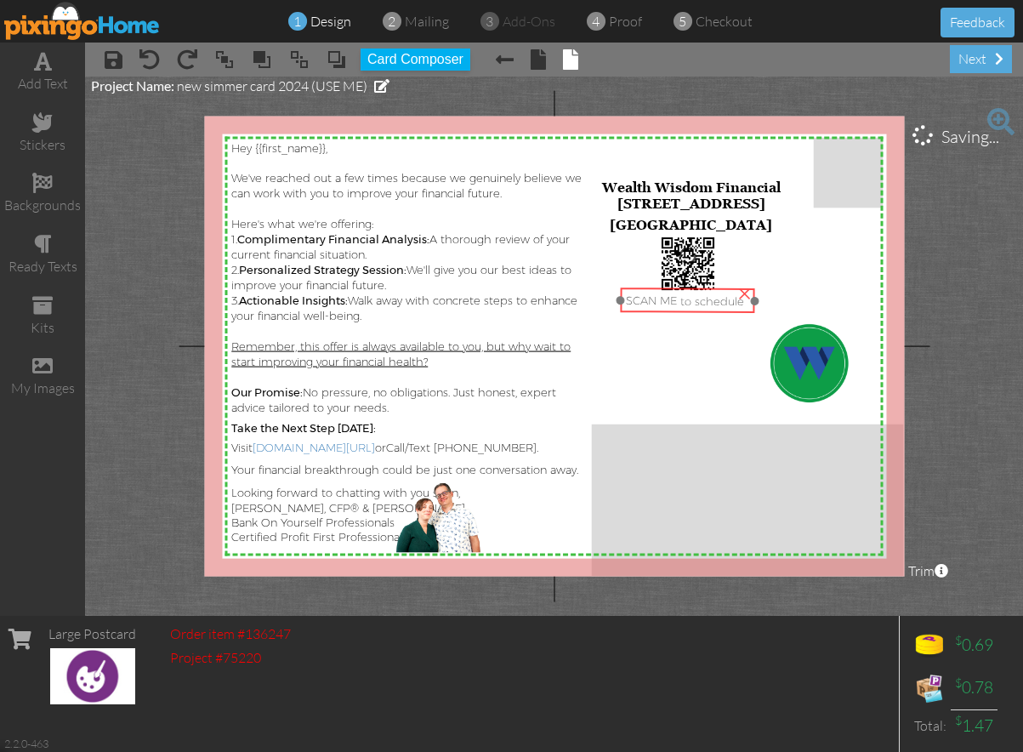
click at [702, 306] on span "SCAN ME to schedule" at bounding box center [685, 301] width 118 height 14
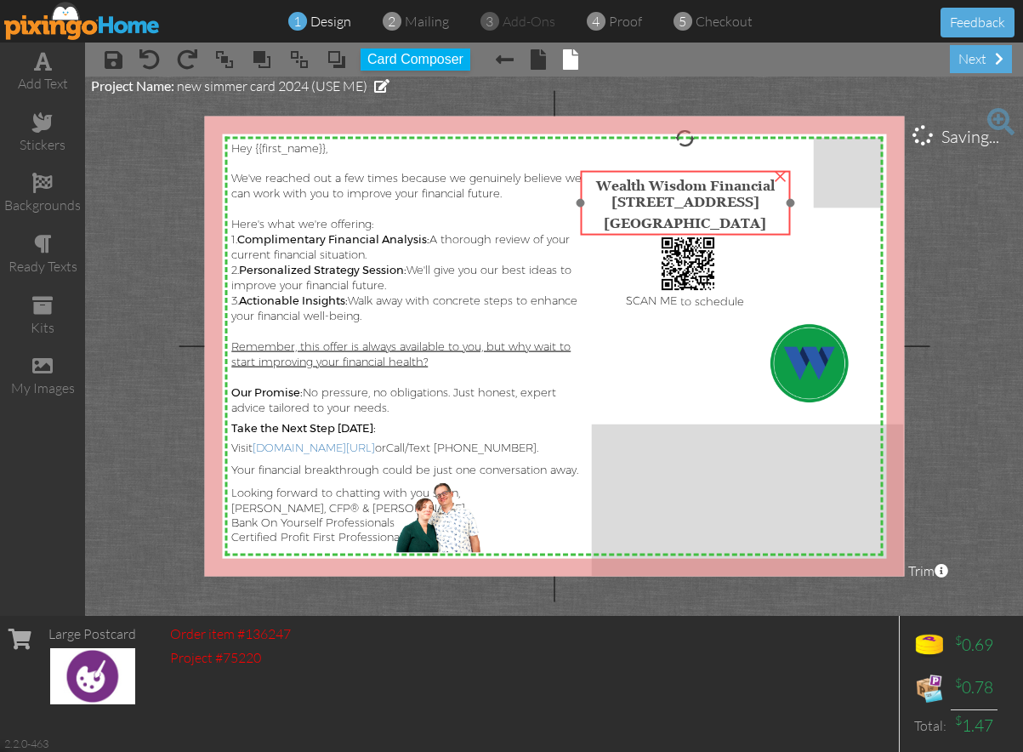
click at [730, 203] on span "[STREET_ADDRESS]" at bounding box center [686, 200] width 148 height 15
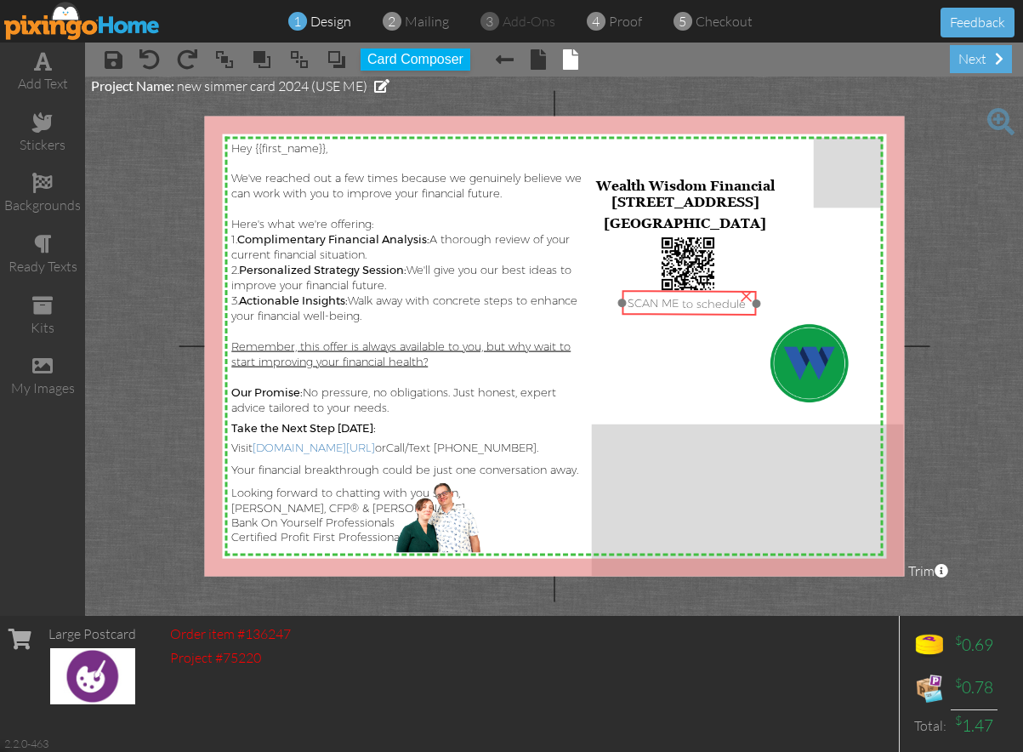
click at [707, 307] on span "SCAN ME to schedule" at bounding box center [687, 303] width 118 height 14
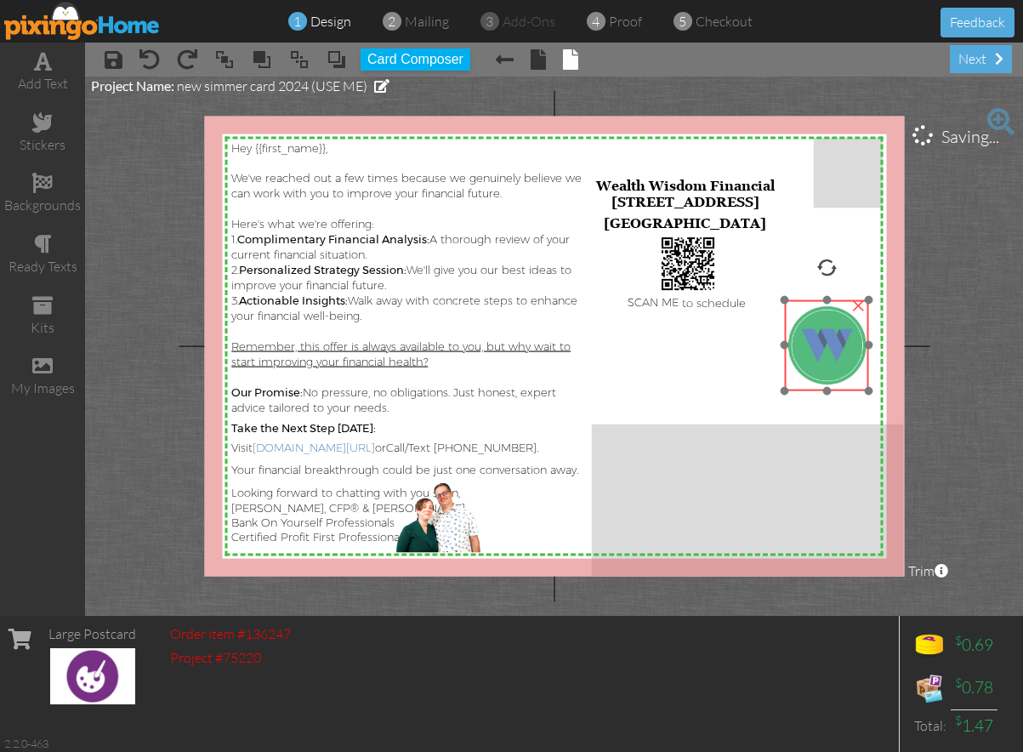
drag, startPoint x: 811, startPoint y: 348, endPoint x: 829, endPoint y: 330, distance: 25.3
click at [829, 330] on img at bounding box center [911, 344] width 272 height 91
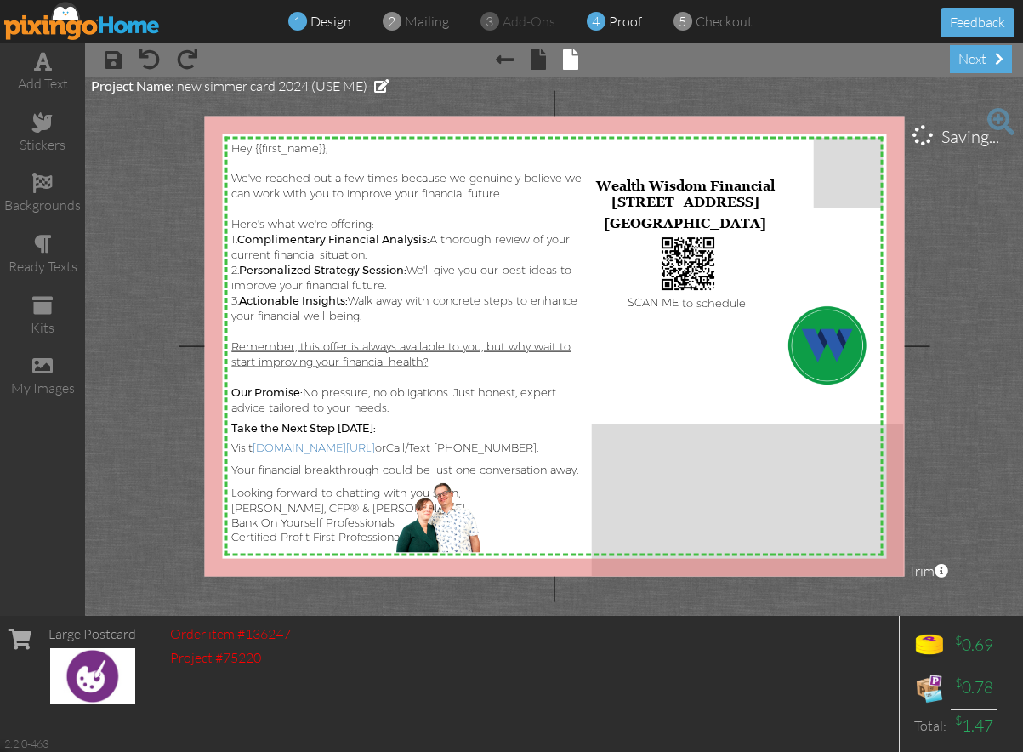
click at [630, 24] on span "proof" at bounding box center [625, 21] width 33 height 17
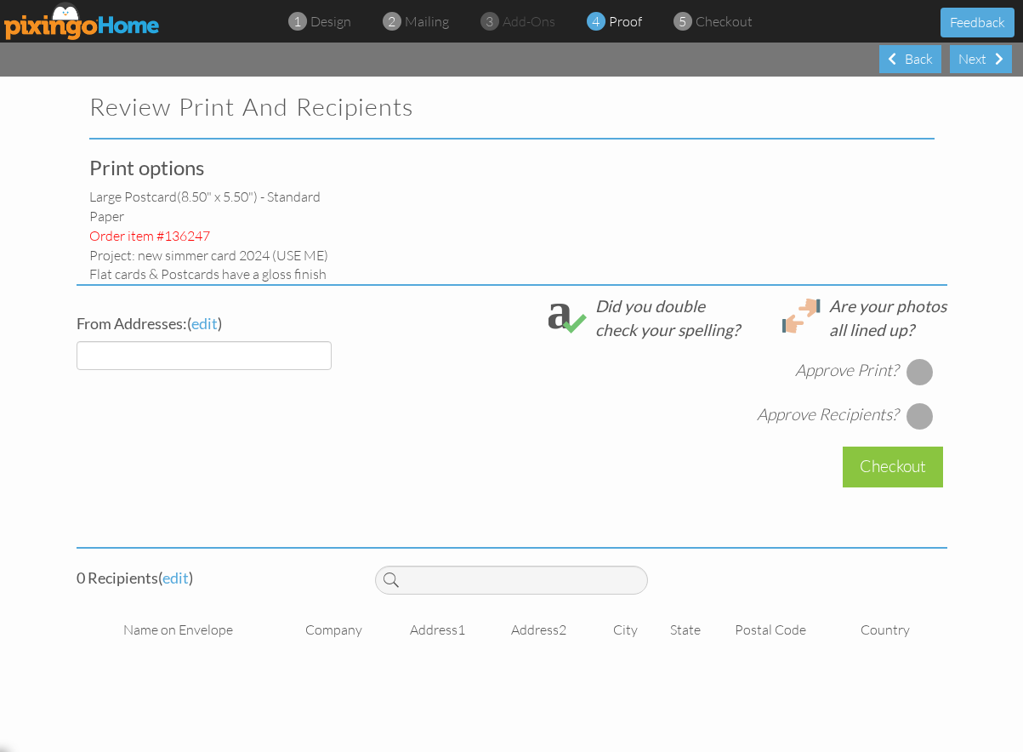
select select "object:11646"
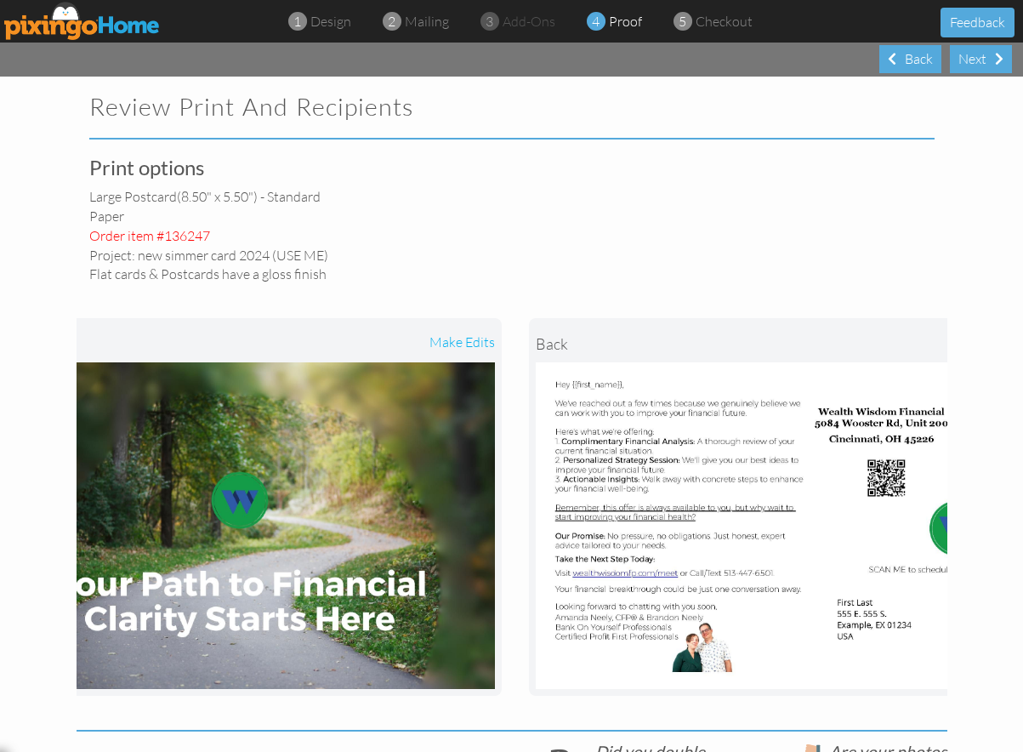
scroll to position [0, 178]
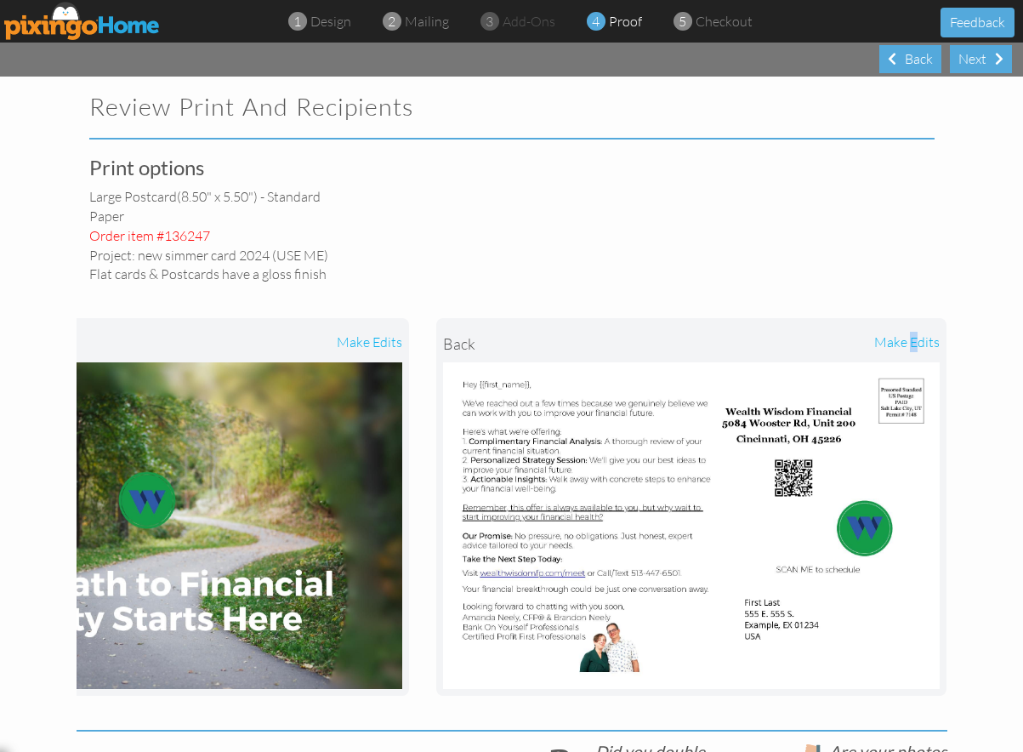
click at [909, 348] on div "make edits" at bounding box center [816, 343] width 248 height 37
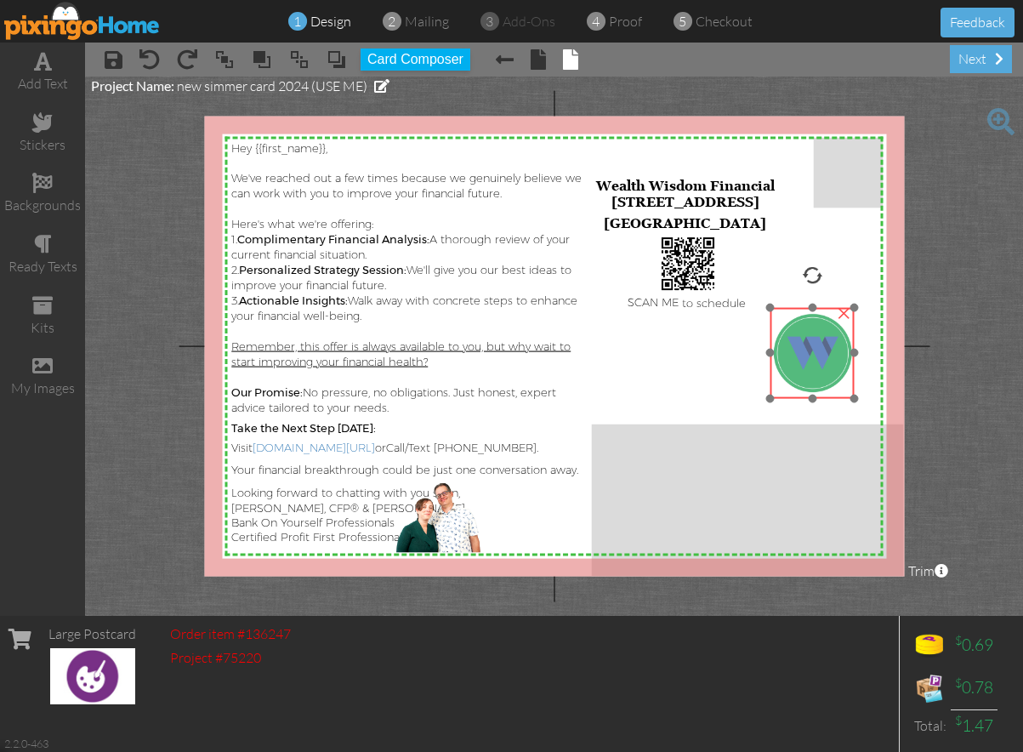
drag, startPoint x: 818, startPoint y: 362, endPoint x: 802, endPoint y: 368, distance: 16.4
click at [802, 369] on img at bounding box center [897, 352] width 272 height 91
drag, startPoint x: 854, startPoint y: 398, endPoint x: 817, endPoint y: 368, distance: 47.8
click at [819, 370] on div "×" at bounding box center [806, 346] width 72 height 78
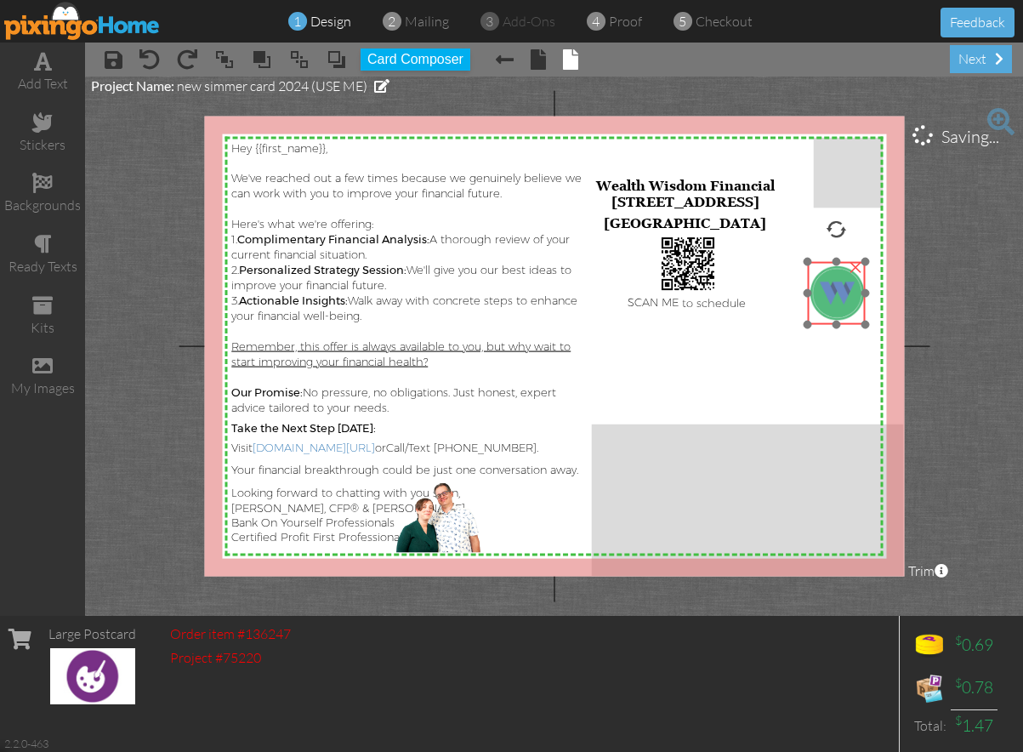
drag, startPoint x: 800, startPoint y: 347, endPoint x: 824, endPoint y: 301, distance: 52.1
click at [824, 301] on img at bounding box center [895, 292] width 188 height 63
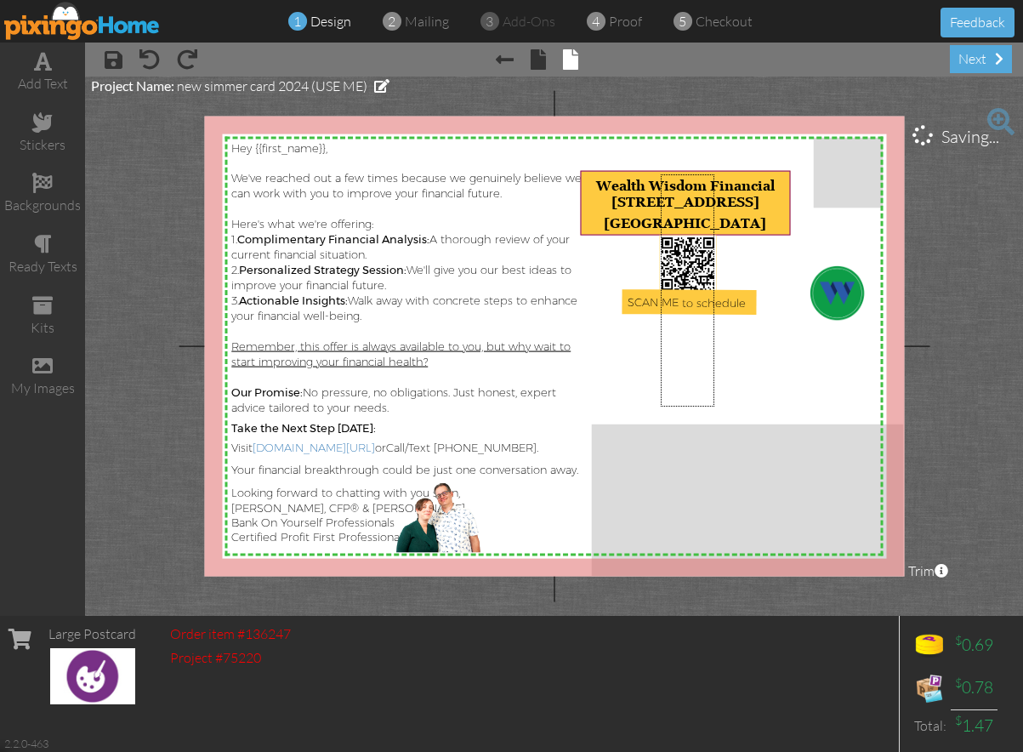
drag, startPoint x: 710, startPoint y: 406, endPoint x: 663, endPoint y: 177, distance: 233.8
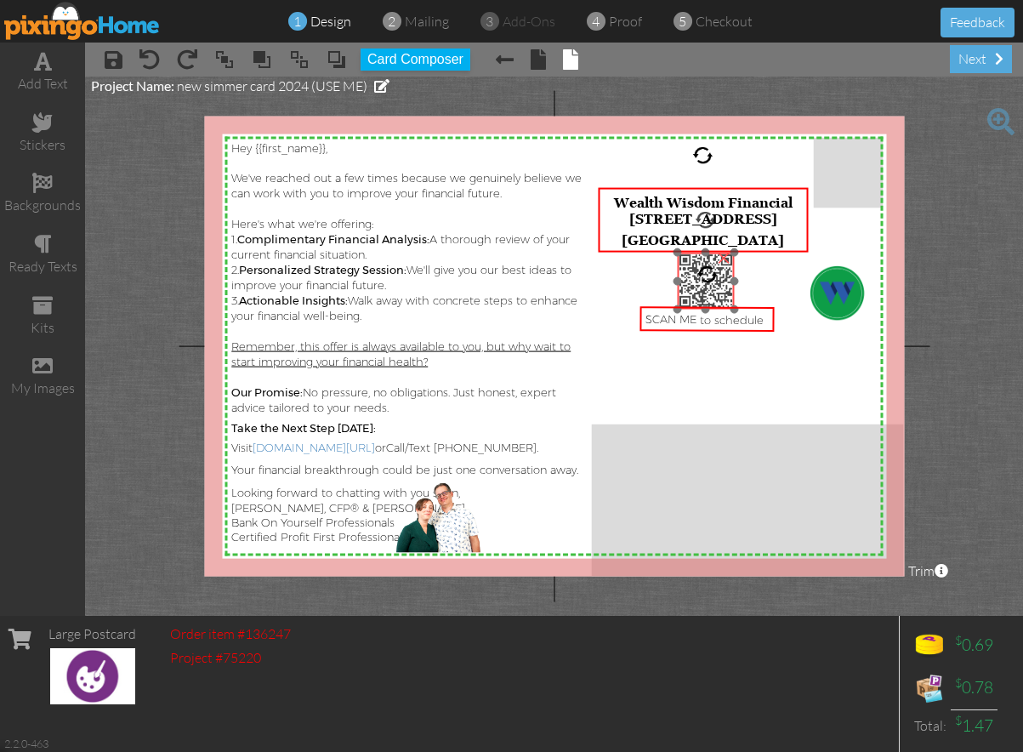
drag, startPoint x: 704, startPoint y: 265, endPoint x: 721, endPoint y: 282, distance: 24.7
click at [721, 282] on img at bounding box center [706, 281] width 56 height 56
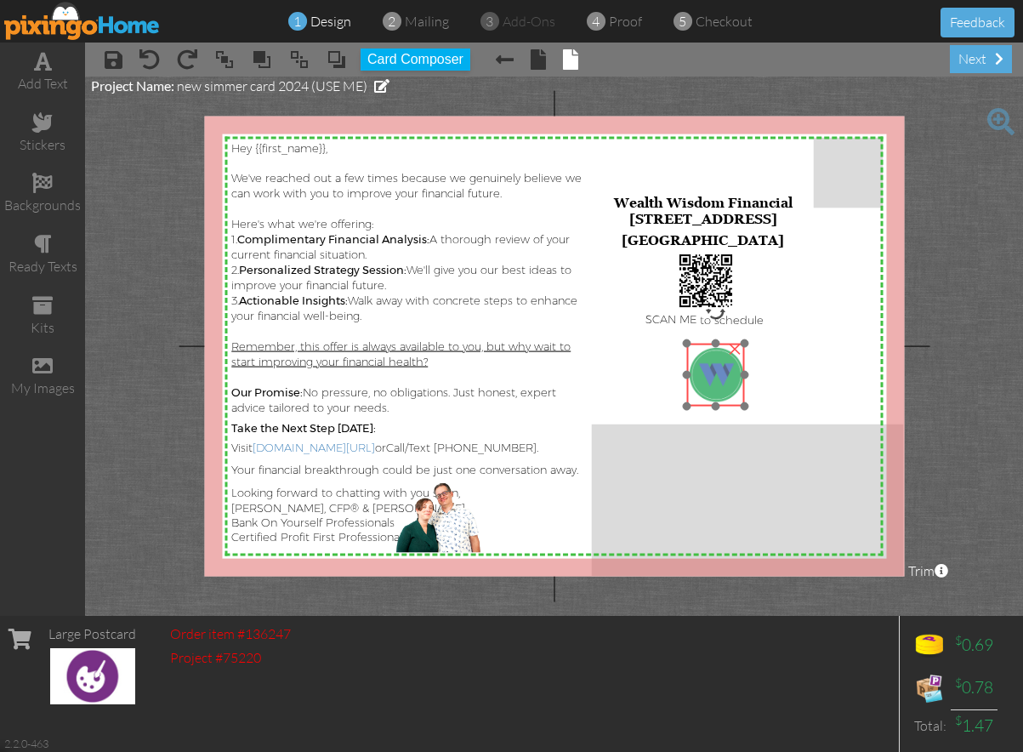
drag, startPoint x: 836, startPoint y: 298, endPoint x: 715, endPoint y: 379, distance: 145.8
click at [715, 379] on img at bounding box center [774, 374] width 188 height 63
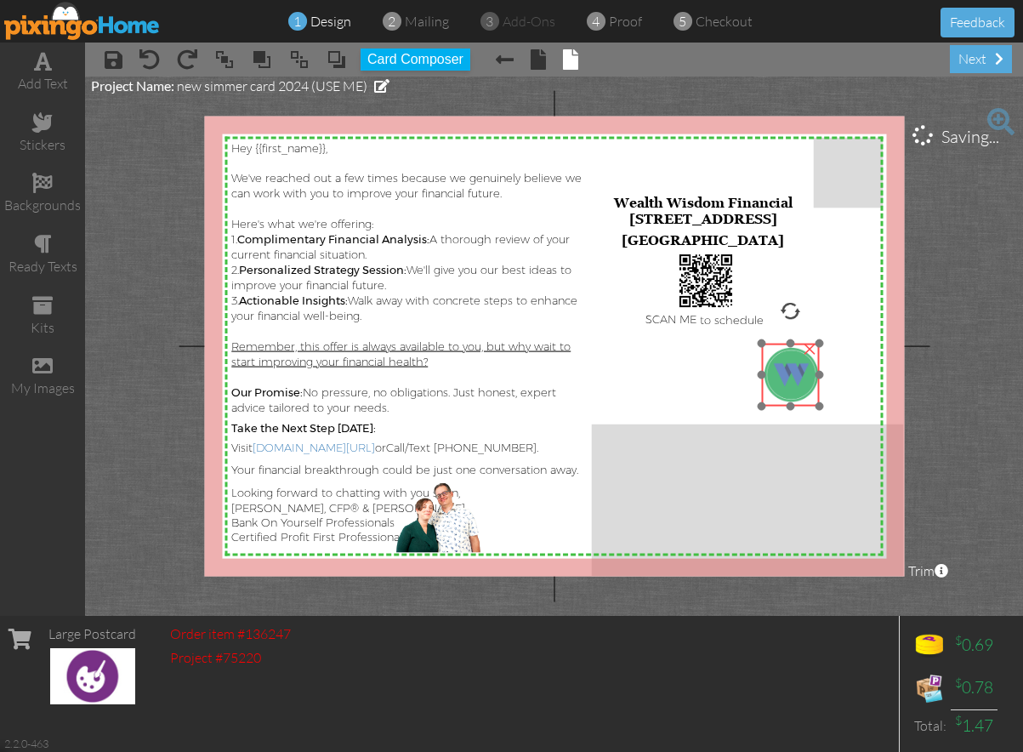
drag, startPoint x: 728, startPoint y: 377, endPoint x: 803, endPoint y: 377, distance: 74.9
click at [803, 377] on img at bounding box center [849, 374] width 188 height 63
click at [608, 29] on div "4 proof" at bounding box center [619, 22] width 46 height 20
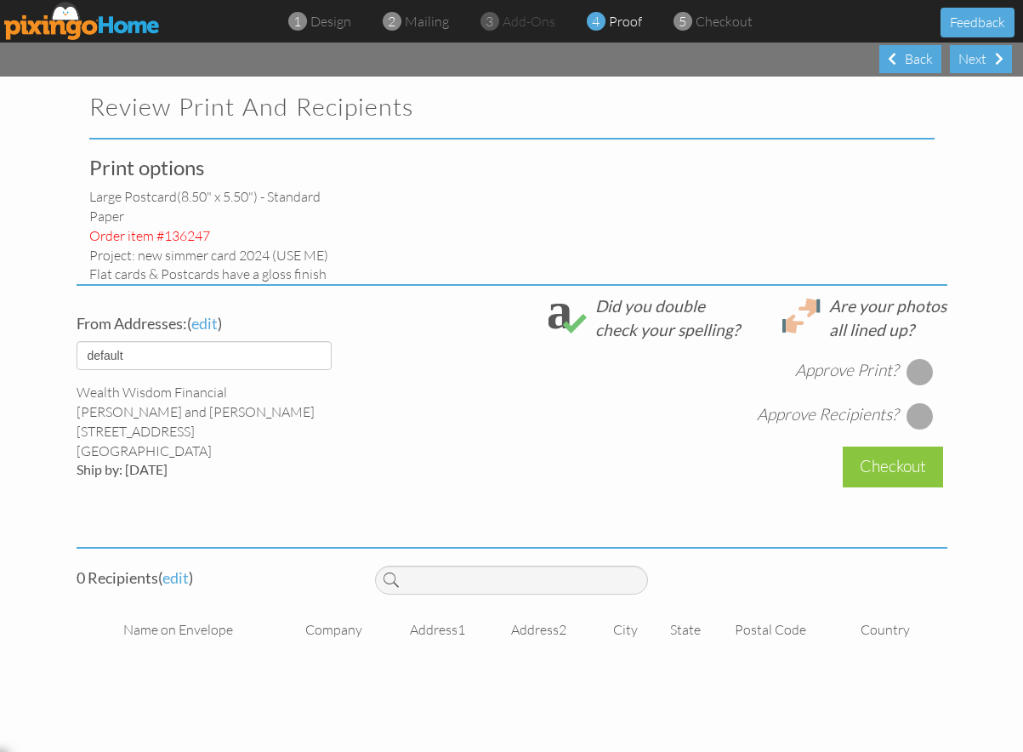
select select "object:11737"
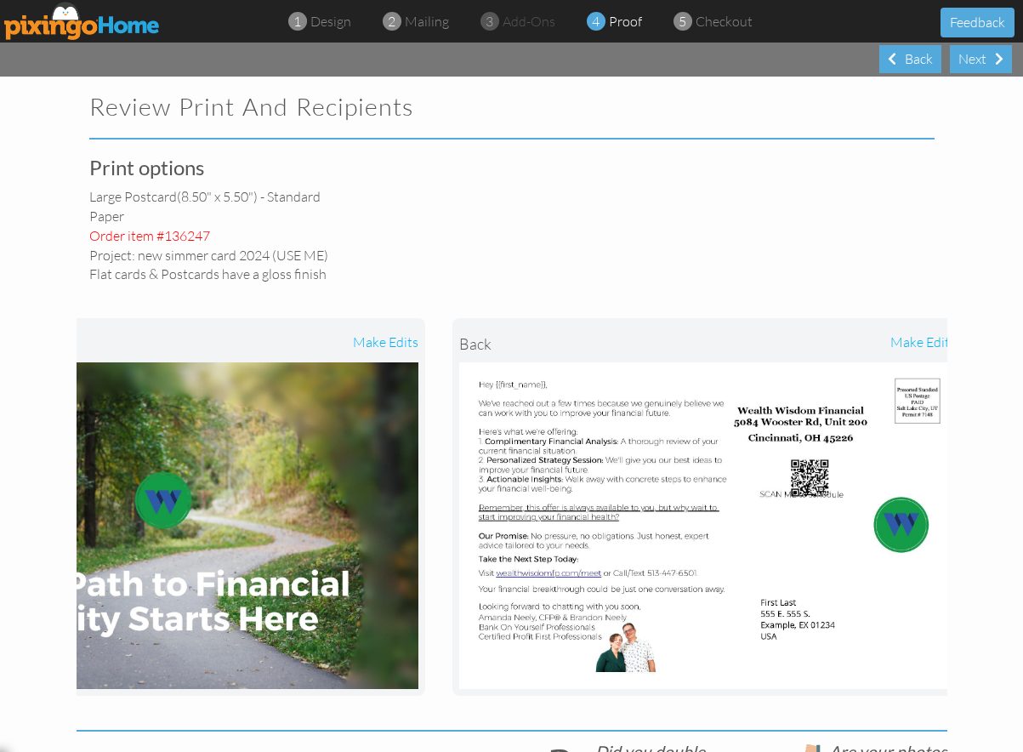
scroll to position [0, 178]
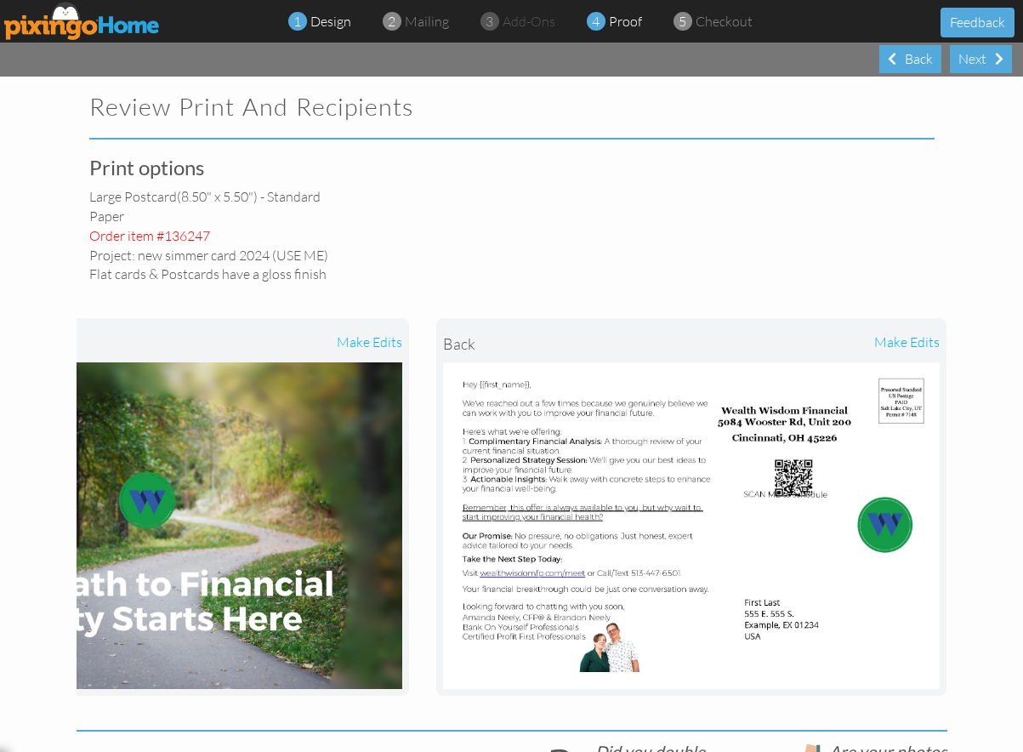
click at [341, 20] on span "design" at bounding box center [331, 21] width 41 height 17
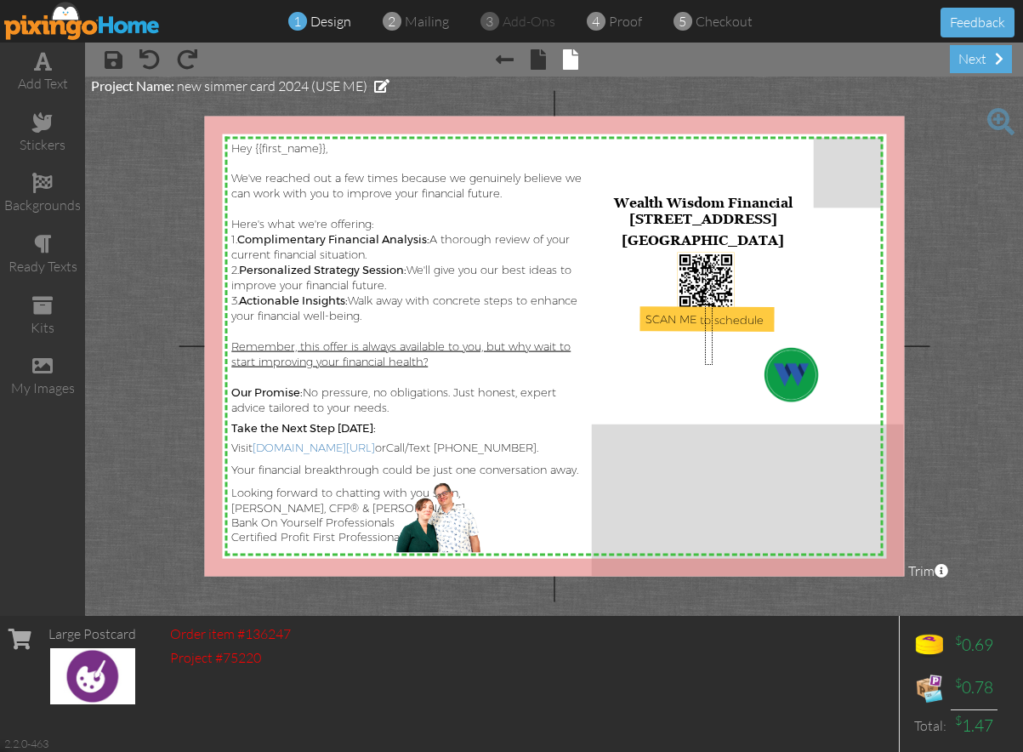
drag, startPoint x: 713, startPoint y: 365, endPoint x: 705, endPoint y: 265, distance: 100.7
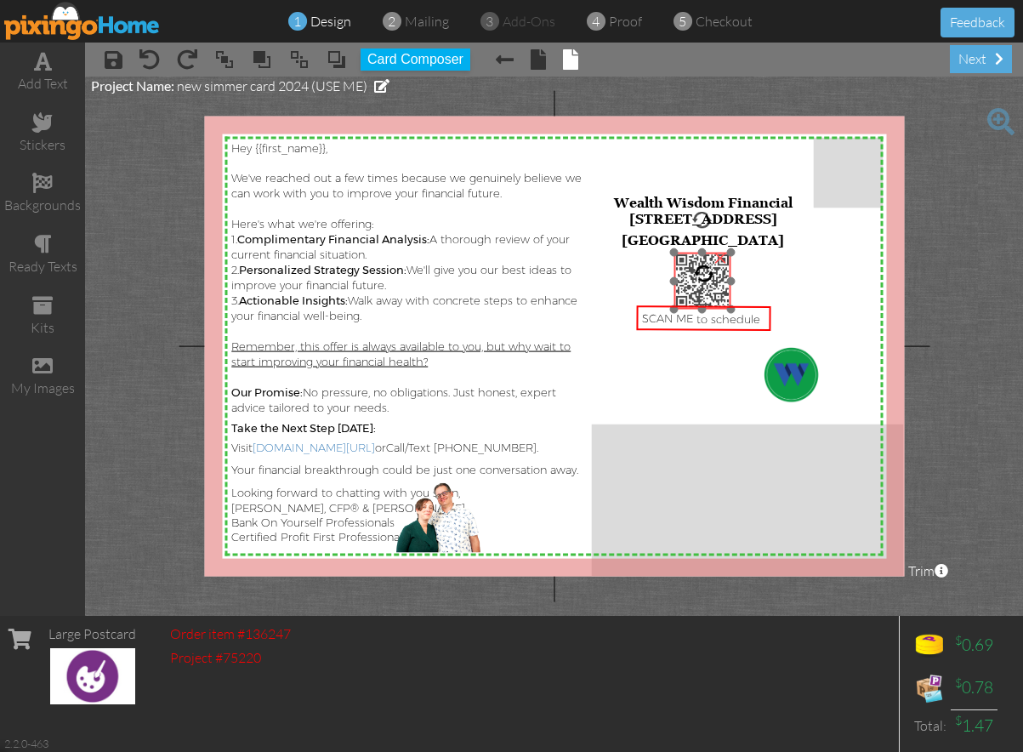
click at [710, 289] on img at bounding box center [703, 281] width 56 height 56
click at [729, 322] on span "SCAN ME to schedule" at bounding box center [700, 323] width 118 height 14
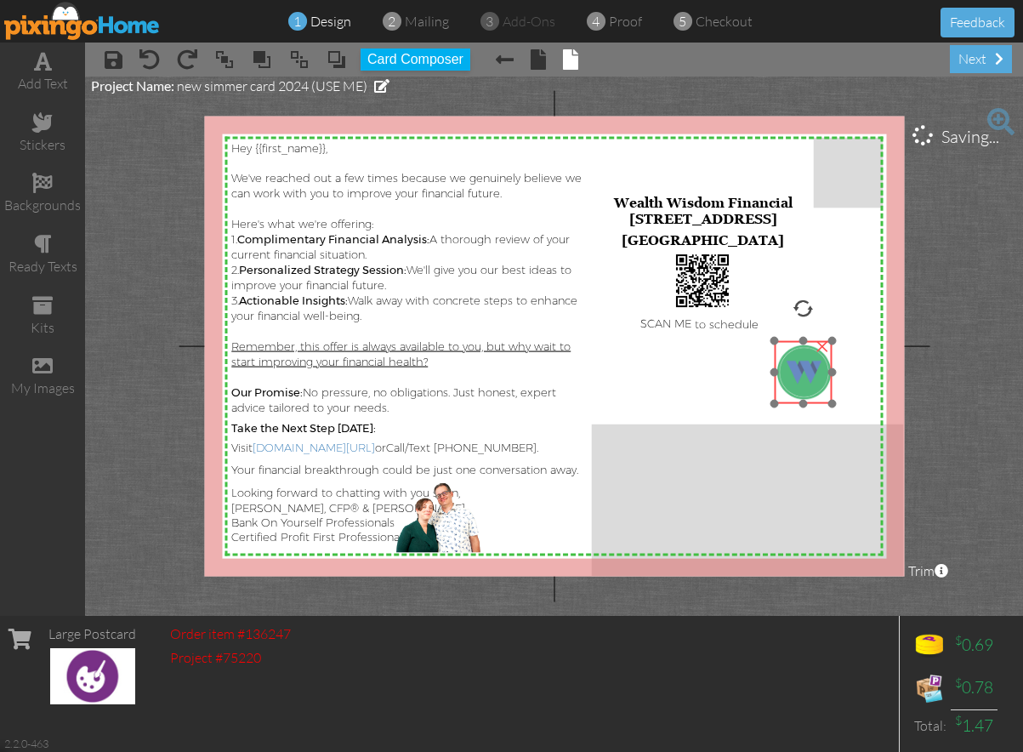
drag, startPoint x: 801, startPoint y: 363, endPoint x: 814, endPoint y: 361, distance: 13.0
click at [814, 361] on div "×" at bounding box center [804, 371] width 58 height 63
drag, startPoint x: 806, startPoint y: 367, endPoint x: 802, endPoint y: 375, distance: 9.2
click at [802, 375] on img at bounding box center [858, 380] width 188 height 63
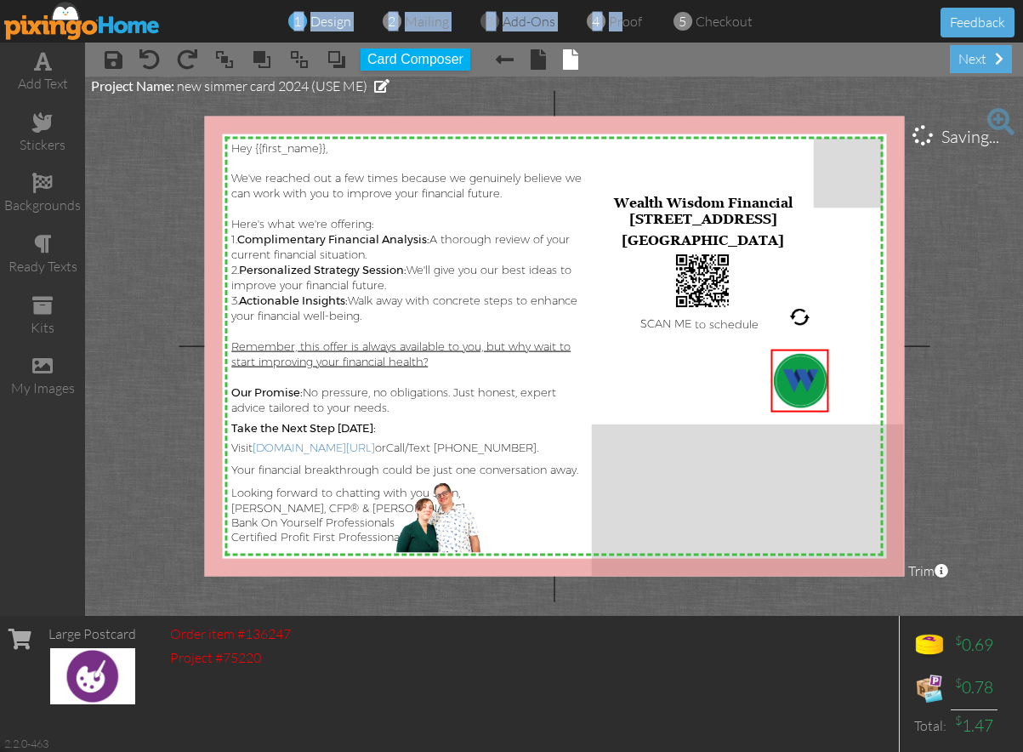
click at [618, 32] on div "1 design 2 mailing 3 add-ons 4 proof 5 checkout Feedback" at bounding box center [511, 21] width 1023 height 43
click at [627, 31] on div "1 design 2 mailing 3 add-ons 4 proof 5 checkout Feedback" at bounding box center [511, 21] width 1023 height 43
click at [622, 22] on span "proof" at bounding box center [625, 21] width 33 height 17
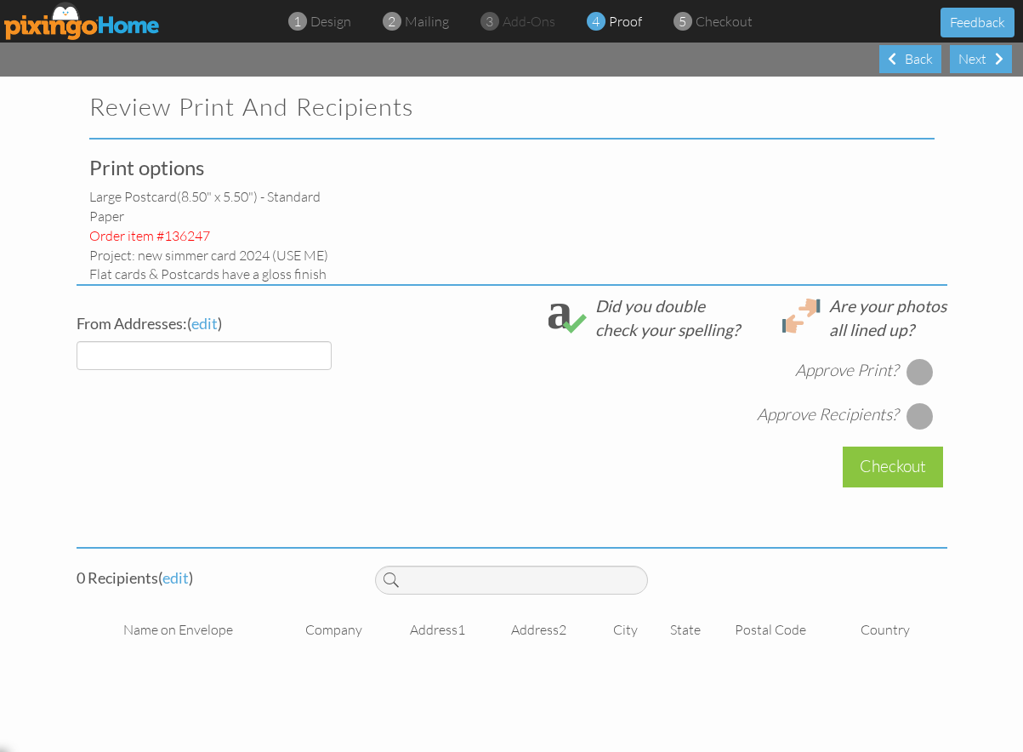
select select "object:11827"
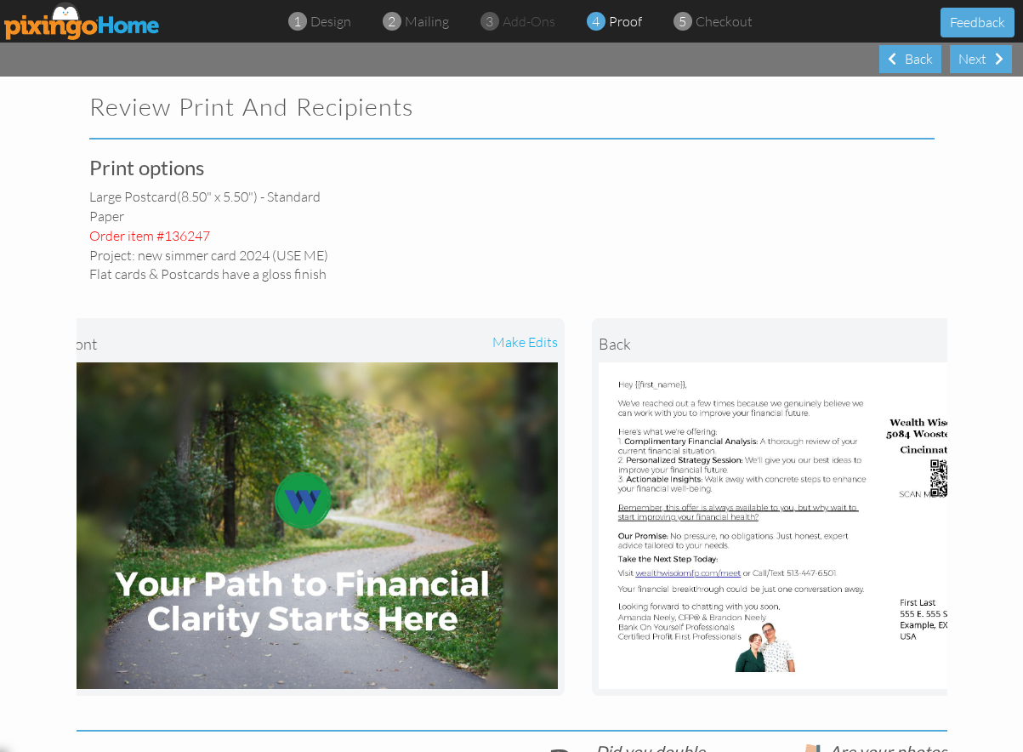
scroll to position [0, 178]
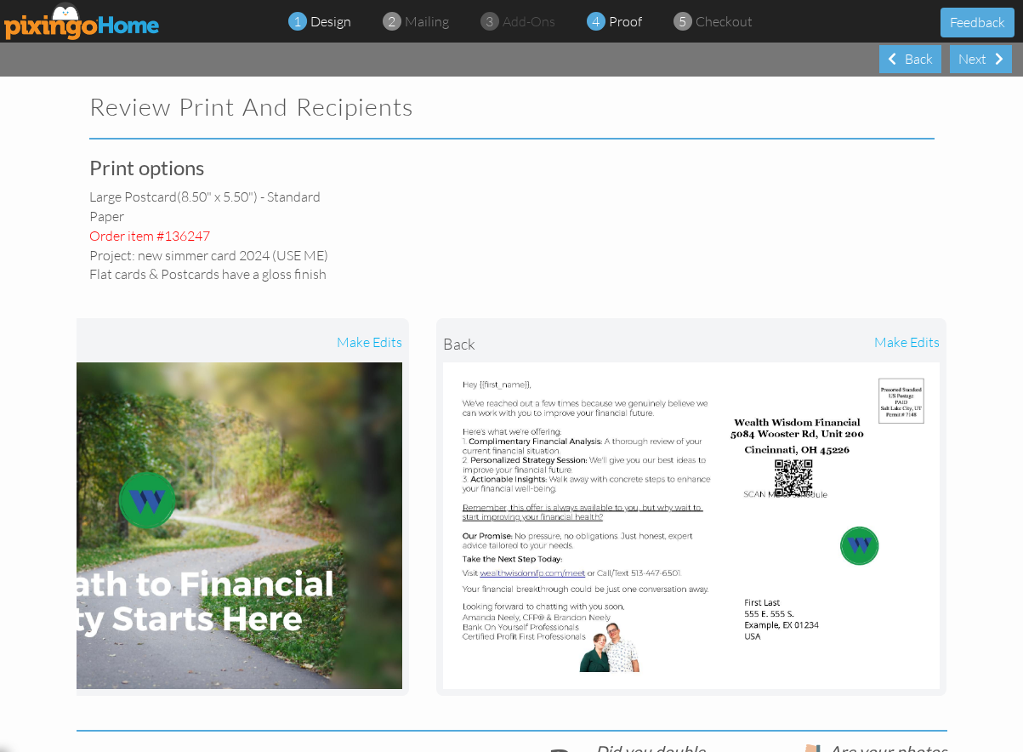
click at [302, 26] on span at bounding box center [297, 21] width 19 height 33
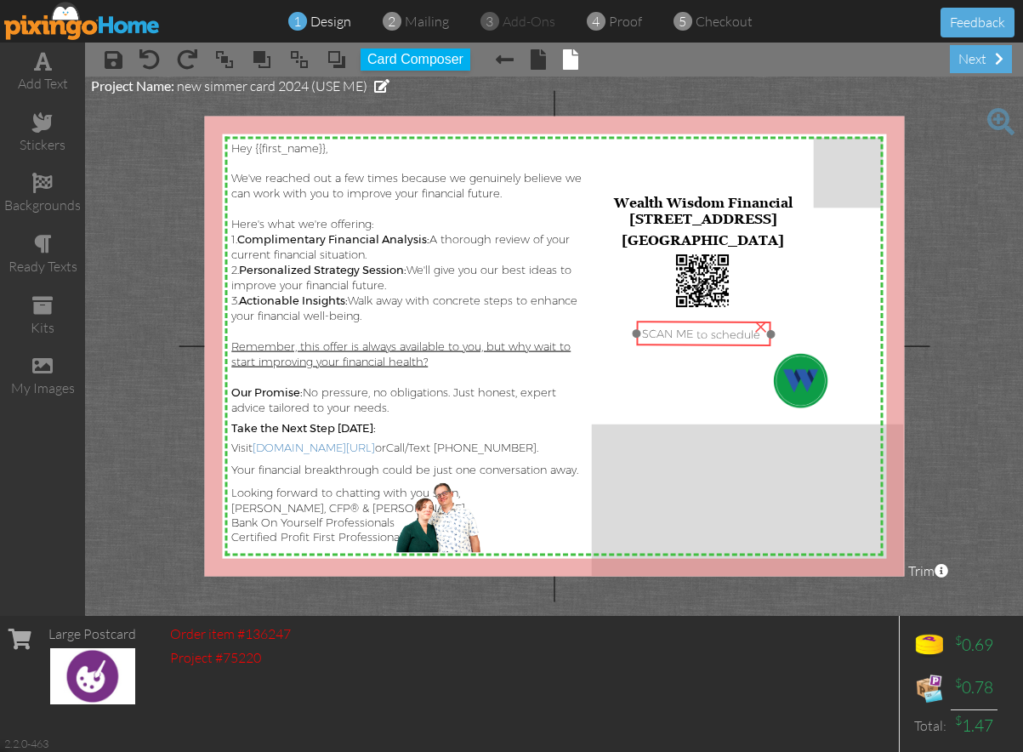
drag, startPoint x: 713, startPoint y: 328, endPoint x: 714, endPoint y: 337, distance: 8.5
click at [714, 337] on span "SCAN ME to schedule" at bounding box center [701, 334] width 118 height 14
click at [592, 20] on span "4" at bounding box center [596, 22] width 8 height 20
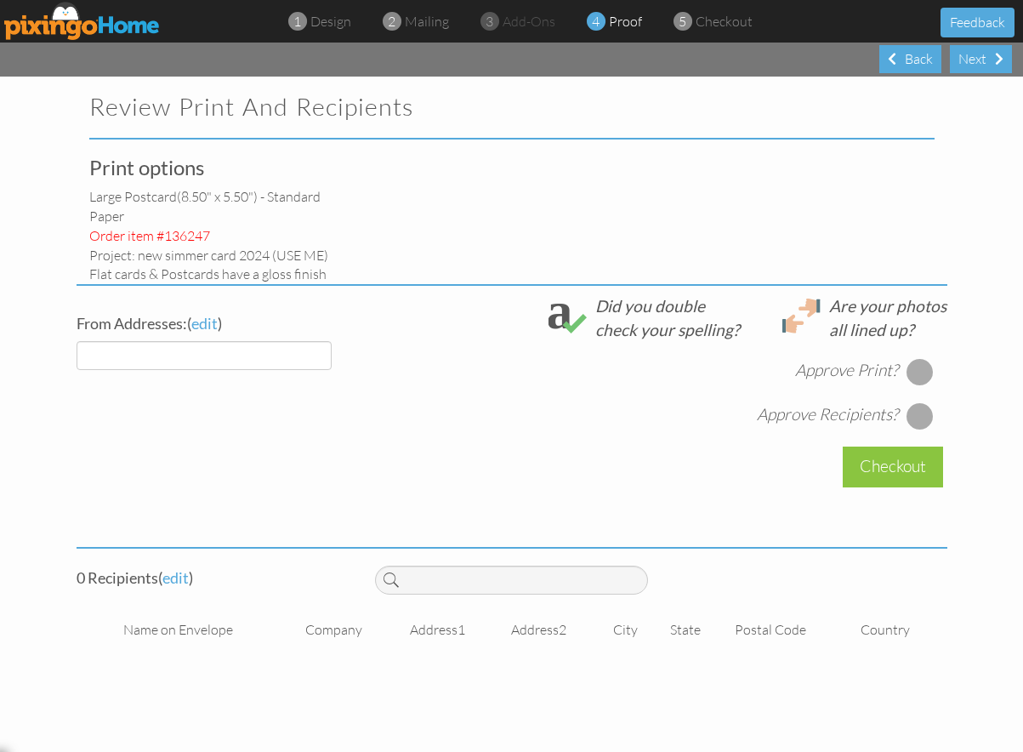
select select "object:11897"
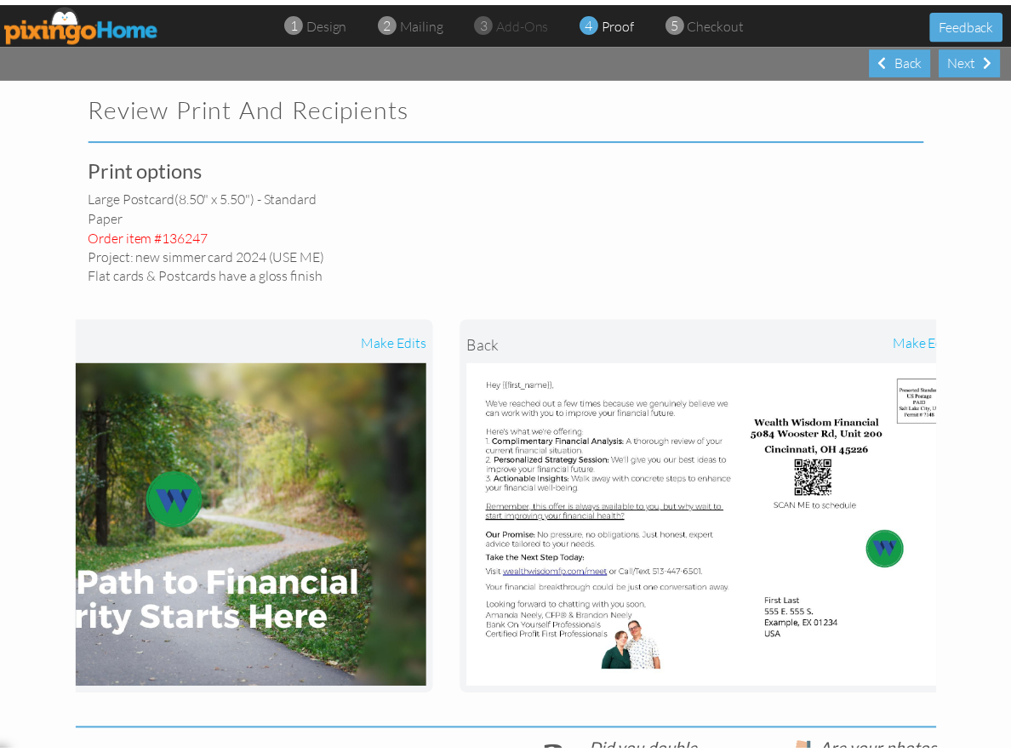
scroll to position [0, 178]
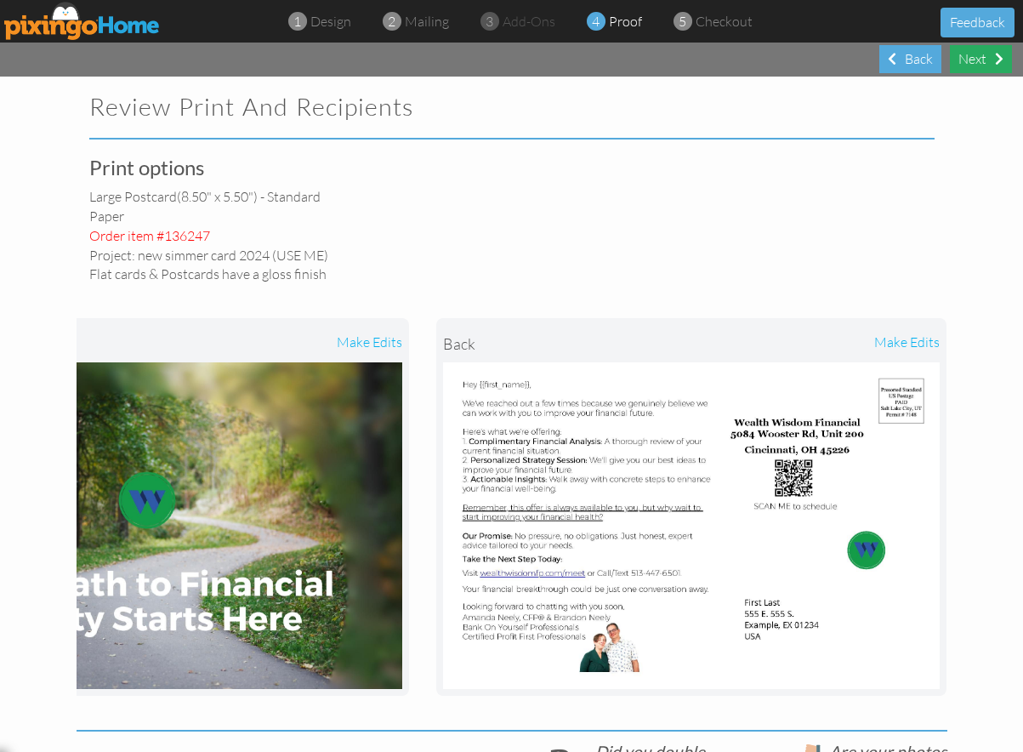
click at [980, 56] on div "Next" at bounding box center [981, 59] width 62 height 28
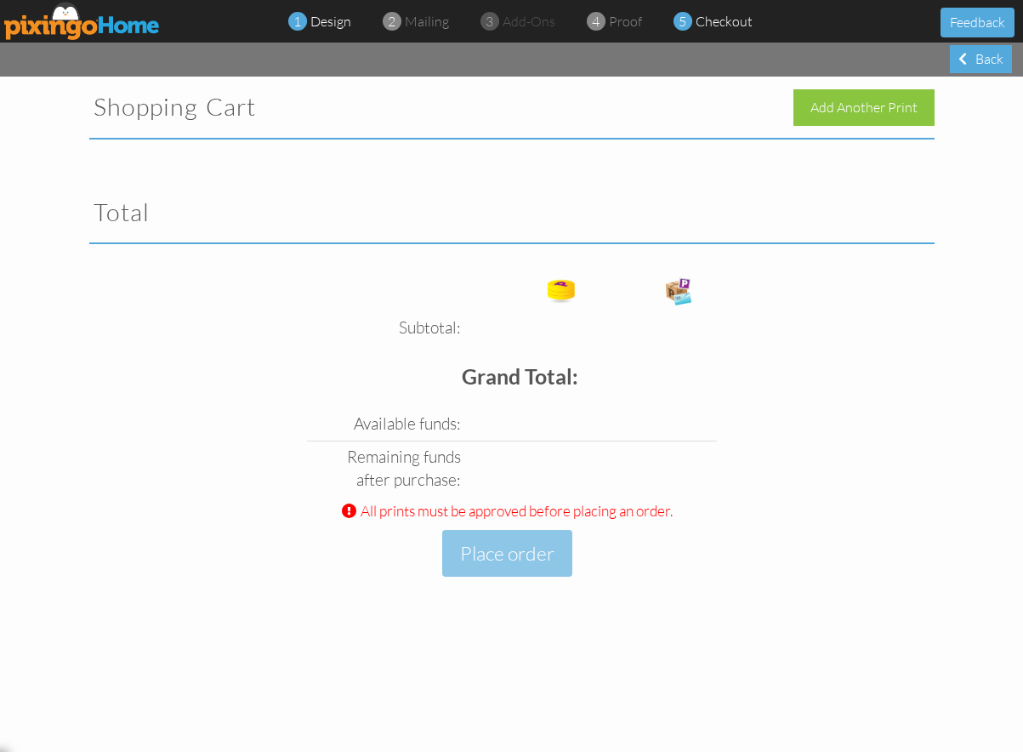
click at [300, 22] on span "1" at bounding box center [298, 22] width 8 height 20
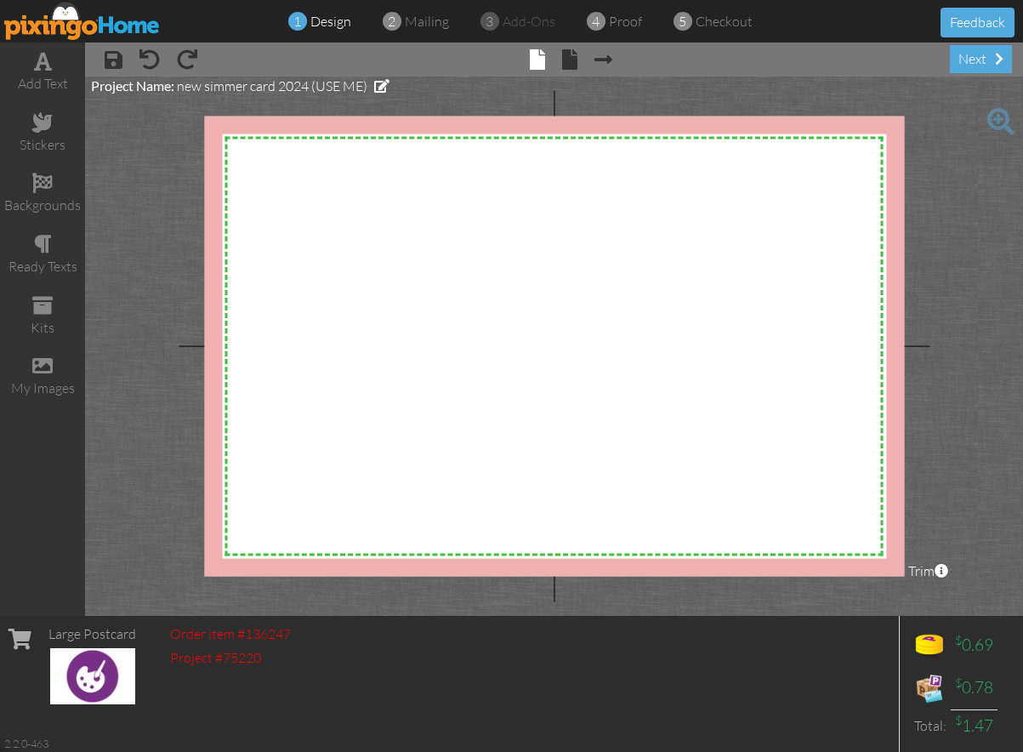
click at [55, 10] on img at bounding box center [82, 21] width 157 height 38
